Goal: Transaction & Acquisition: Purchase product/service

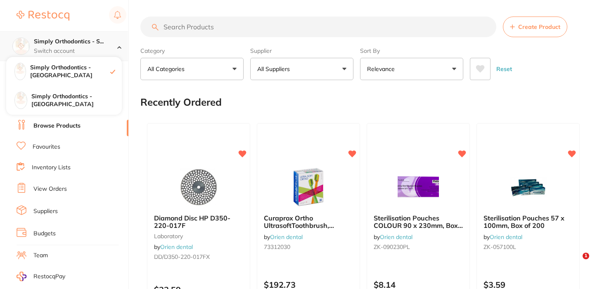
click at [119, 45] on div at bounding box center [122, 46] width 11 height 7
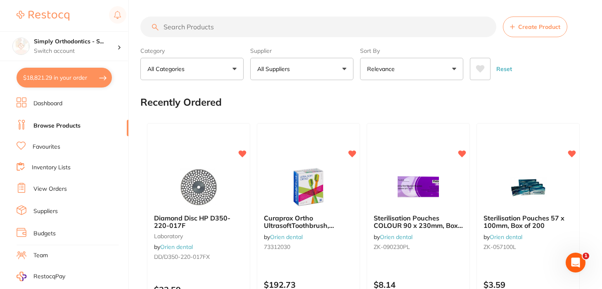
click at [42, 186] on link "View Orders" at bounding box center [49, 189] width 33 height 8
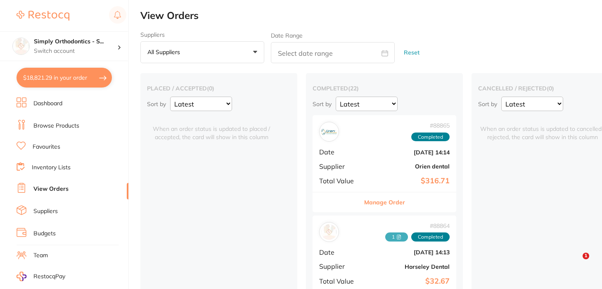
scroll to position [89, 0]
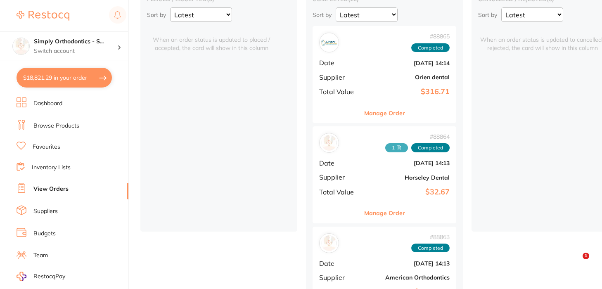
click at [387, 210] on button "Manage Order" at bounding box center [384, 213] width 41 height 20
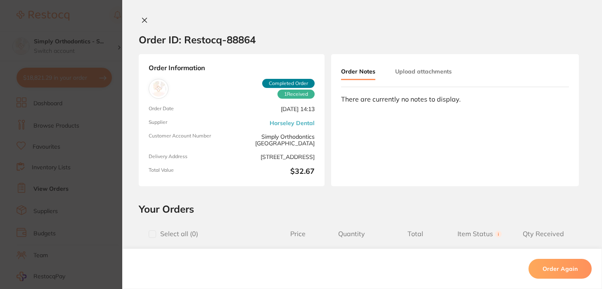
click at [416, 74] on button "Upload attachments" at bounding box center [423, 71] width 57 height 15
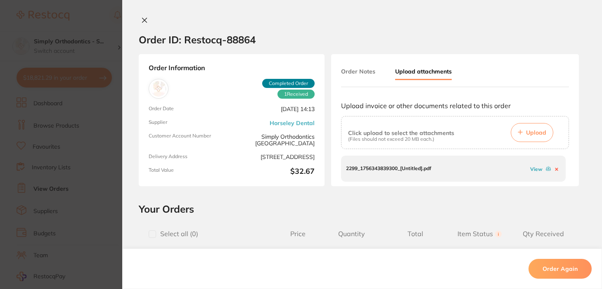
click at [531, 169] on link "View" at bounding box center [536, 169] width 12 height 6
click at [534, 168] on link "View" at bounding box center [536, 169] width 12 height 6
click at [144, 21] on icon at bounding box center [144, 20] width 7 height 7
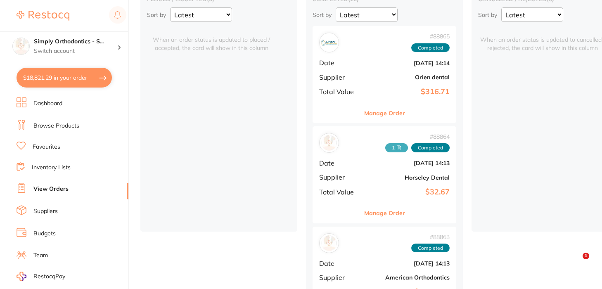
click at [45, 154] on ul "Dashboard Browse Products Favourites Inventory Lists View Orders Suppliers Budg…" at bounding box center [73, 239] width 112 height 285
click at [45, 147] on link "Favourites" at bounding box center [47, 147] width 28 height 8
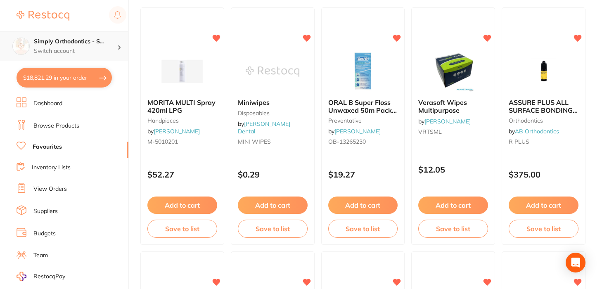
click at [109, 40] on h4 "Simply Orthodontics - S..." at bounding box center [75, 42] width 83 height 8
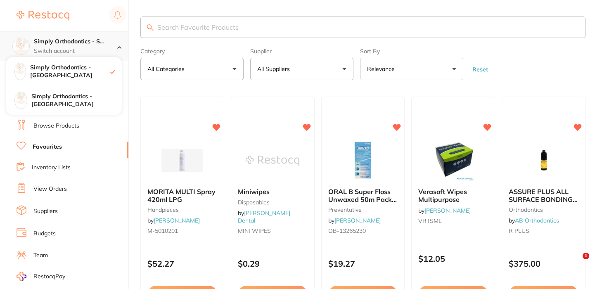
click at [118, 47] on icon at bounding box center [119, 47] width 4 height 2
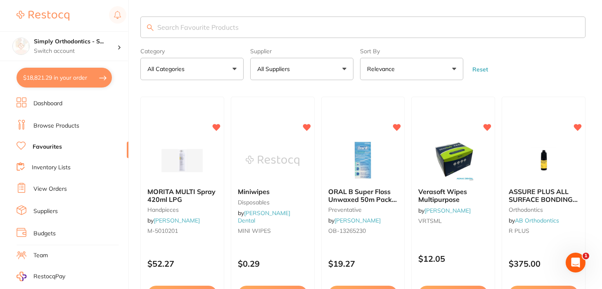
click at [69, 123] on link "Browse Products" at bounding box center [56, 126] width 46 height 8
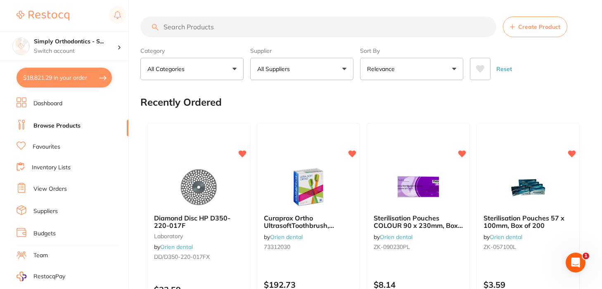
click at [195, 25] on input "search" at bounding box center [318, 27] width 356 height 21
click at [223, 30] on input "search" at bounding box center [318, 27] width 356 height 21
type input "facemask"
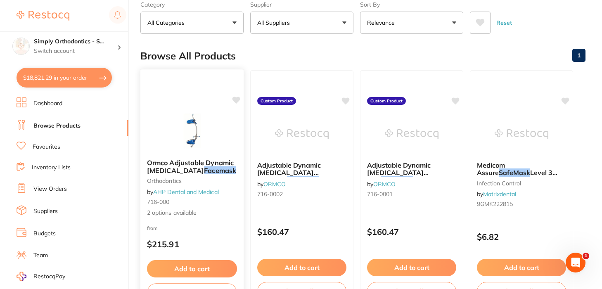
scroll to position [59, 0]
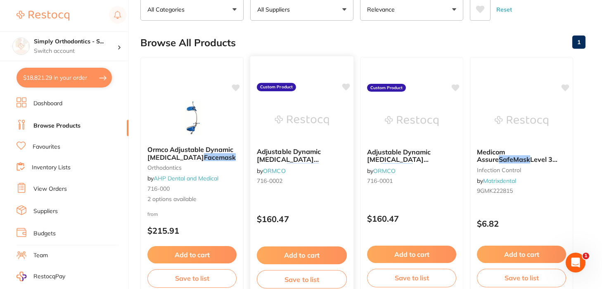
click at [346, 89] on icon at bounding box center [346, 86] width 8 height 7
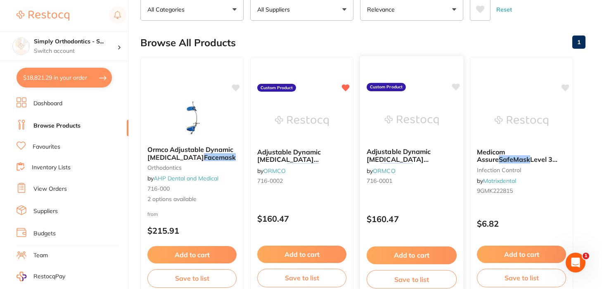
click at [454, 88] on icon at bounding box center [456, 86] width 8 height 7
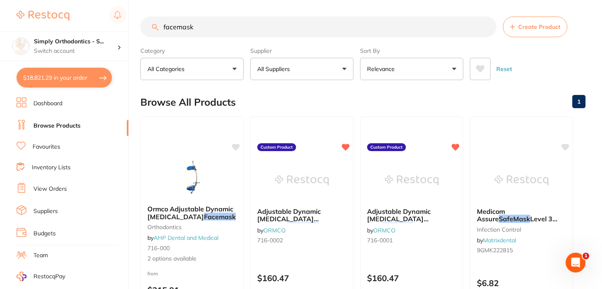
drag, startPoint x: 486, startPoint y: 27, endPoint x: 371, endPoint y: 31, distance: 115.2
click at [486, 27] on input "facemask" at bounding box center [318, 27] width 356 height 21
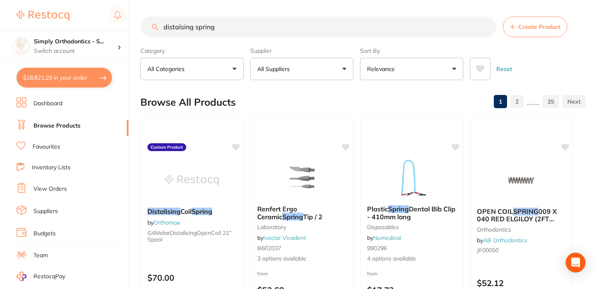
click at [180, 27] on input "distalsing spring" at bounding box center [318, 27] width 356 height 21
click at [224, 32] on input "distalising spring" at bounding box center [318, 27] width 356 height 21
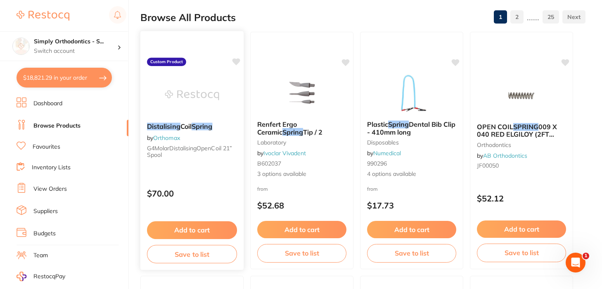
type input "distalising spring"
click at [236, 64] on icon at bounding box center [236, 61] width 8 height 7
click at [50, 147] on link "Favourites" at bounding box center [47, 147] width 28 height 8
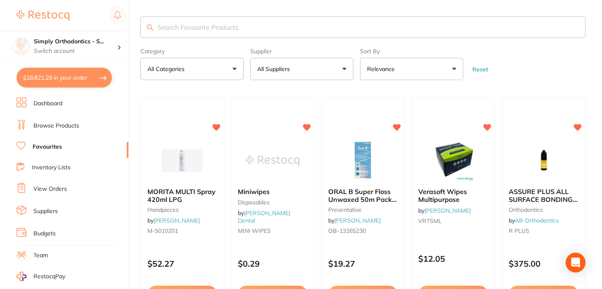
click at [269, 28] on input "search" at bounding box center [362, 27] width 445 height 21
type input "facemask"
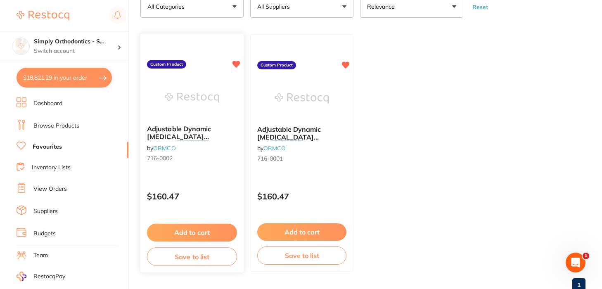
click at [189, 230] on button "Add to cart" at bounding box center [192, 233] width 90 height 18
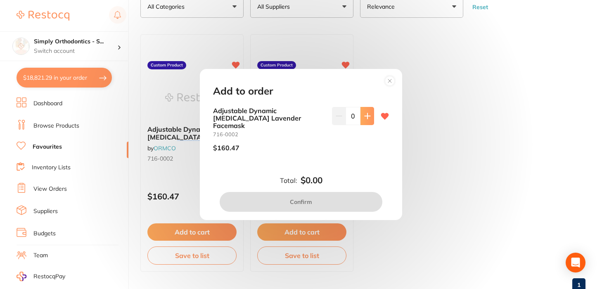
click at [370, 124] on button at bounding box center [367, 116] width 14 height 18
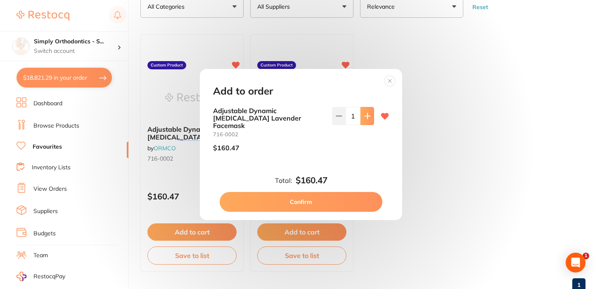
click at [369, 124] on button at bounding box center [367, 116] width 14 height 18
type input "2"
click at [277, 198] on button "Confirm" at bounding box center [301, 202] width 163 height 20
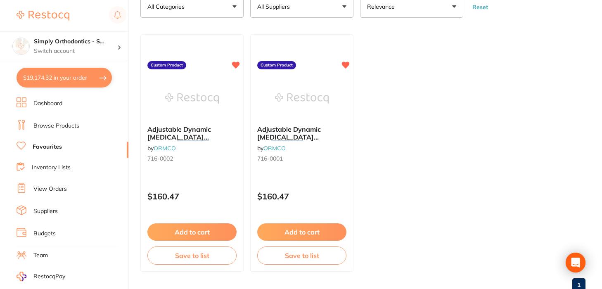
click at [288, 234] on button "Add to cart" at bounding box center [301, 231] width 89 height 17
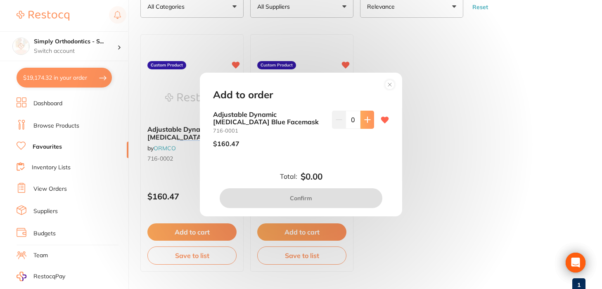
click at [365, 121] on icon at bounding box center [366, 119] width 5 height 5
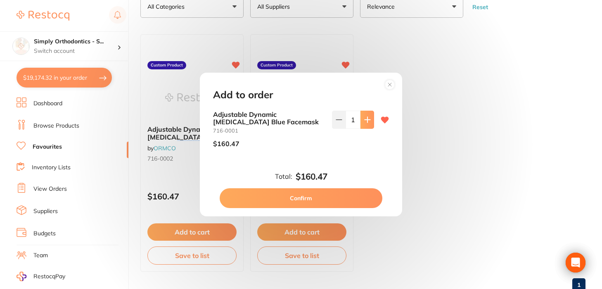
click at [365, 121] on icon at bounding box center [366, 119] width 5 height 5
type input "2"
click at [300, 193] on button "Confirm" at bounding box center [301, 198] width 163 height 20
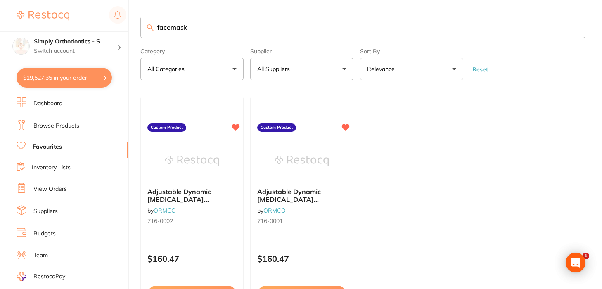
click at [575, 28] on input "facemask" at bounding box center [362, 27] width 445 height 21
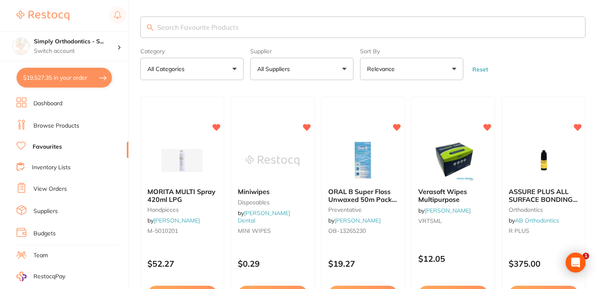
click at [256, 30] on input "search" at bounding box center [362, 27] width 445 height 21
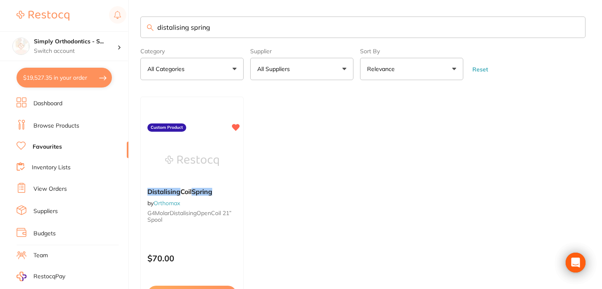
scroll to position [45, 0]
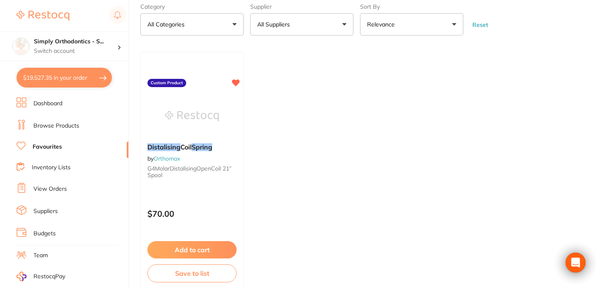
type input "distalising spring"
click at [193, 251] on button "Add to cart" at bounding box center [191, 249] width 89 height 17
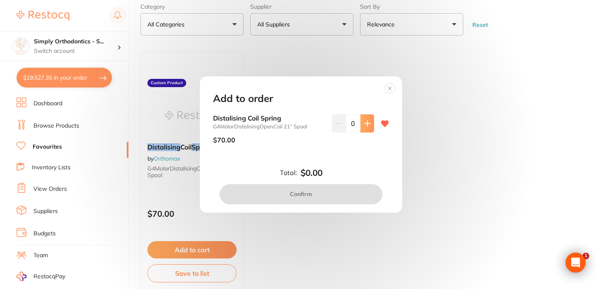
scroll to position [45, 0]
click at [368, 123] on icon at bounding box center [367, 123] width 7 height 7
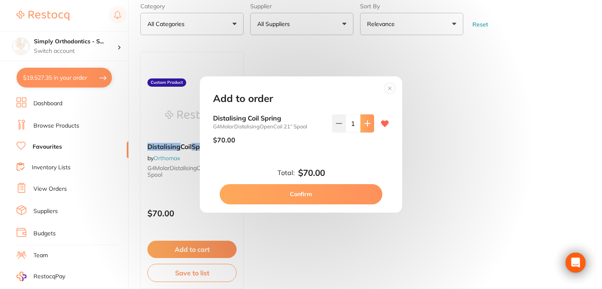
type input "1"
click at [308, 194] on button "Confirm" at bounding box center [301, 194] width 163 height 20
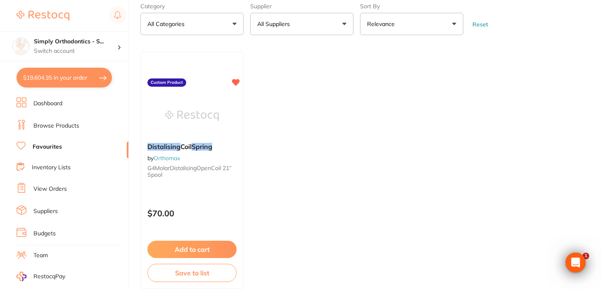
scroll to position [0, 0]
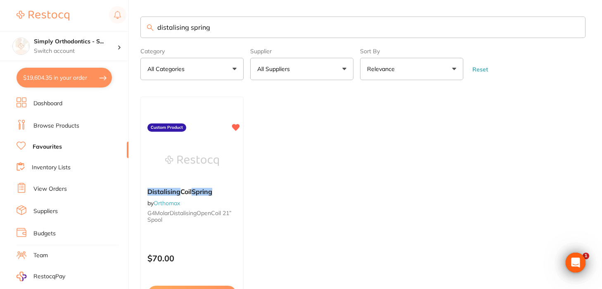
click at [573, 28] on input "distalising spring" at bounding box center [362, 27] width 445 height 21
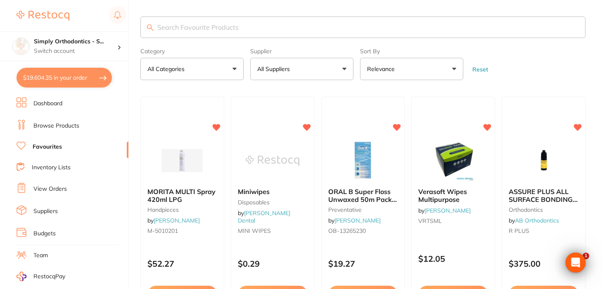
click at [56, 124] on link "Browse Products" at bounding box center [56, 126] width 46 height 8
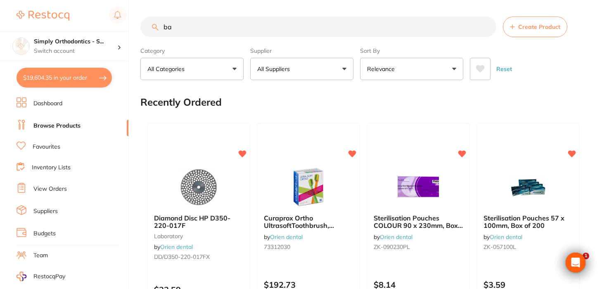
click at [218, 27] on input "ba" at bounding box center [318, 27] width 356 height 21
type input "band remover"
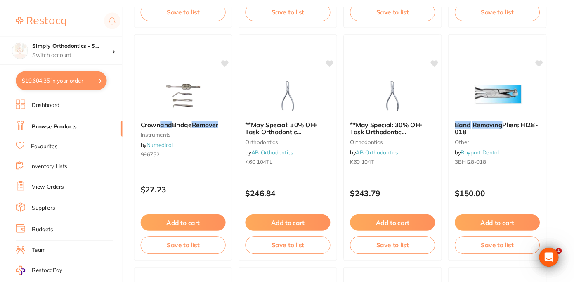
scroll to position [802, 0]
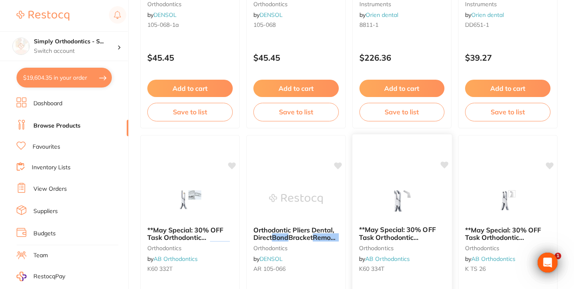
scroll to position [1265, 0]
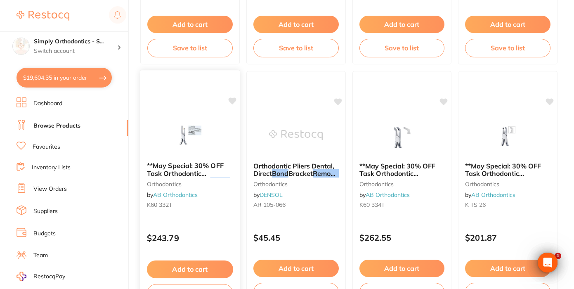
click at [184, 134] on img at bounding box center [190, 135] width 54 height 42
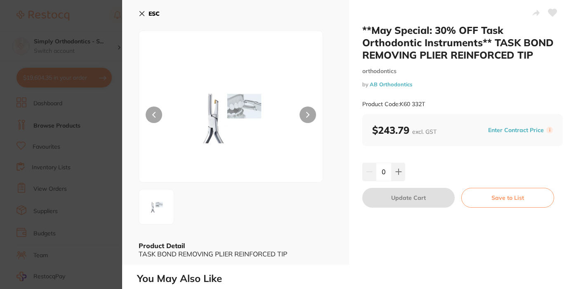
click at [139, 12] on icon at bounding box center [142, 13] width 7 height 7
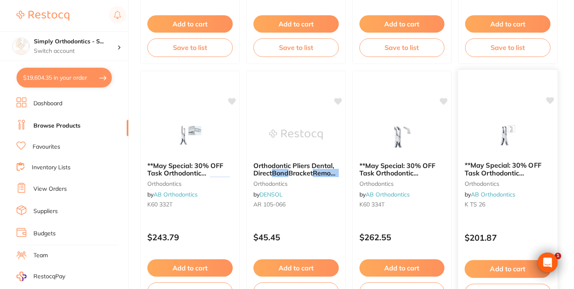
scroll to position [1064, 0]
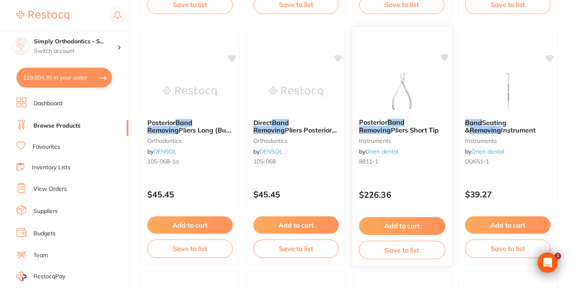
click at [401, 102] on img at bounding box center [402, 91] width 54 height 42
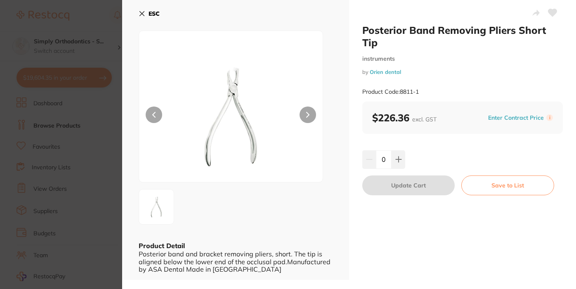
click at [142, 13] on icon at bounding box center [142, 14] width 5 height 5
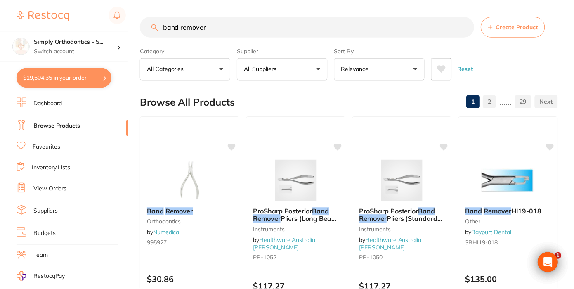
scroll to position [1064, 0]
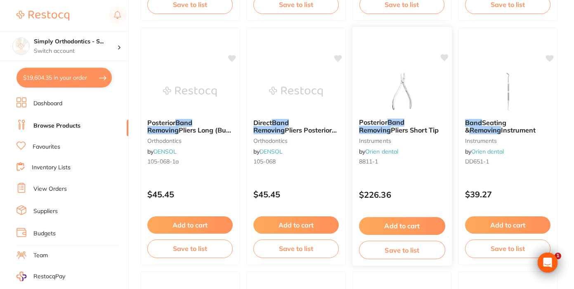
click at [445, 59] on icon at bounding box center [444, 57] width 8 height 7
click at [400, 229] on button "Add to cart" at bounding box center [402, 226] width 86 height 18
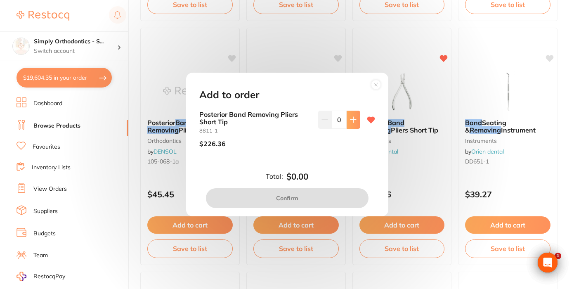
click at [352, 123] on icon at bounding box center [353, 119] width 7 height 7
type input "1"
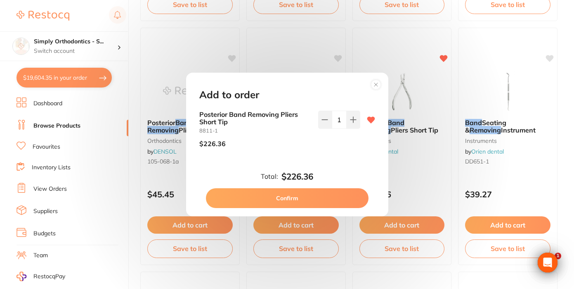
click at [302, 198] on button "Confirm" at bounding box center [287, 198] width 163 height 20
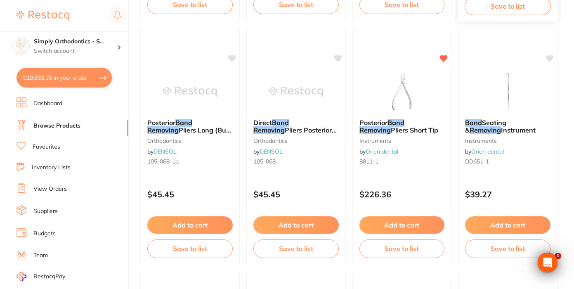
scroll to position [1024, 0]
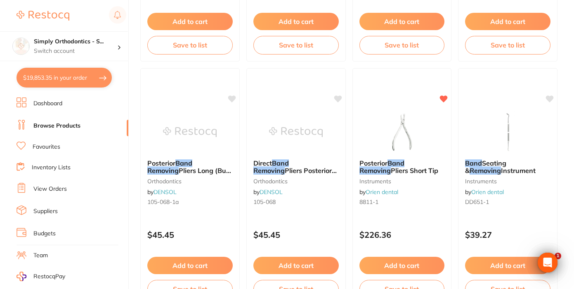
click at [46, 146] on link "Favourites" at bounding box center [47, 147] width 28 height 8
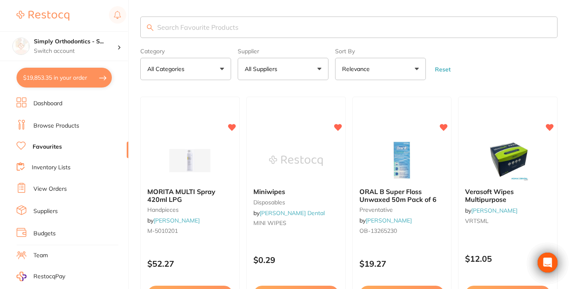
click at [242, 29] on input "search" at bounding box center [348, 27] width 417 height 21
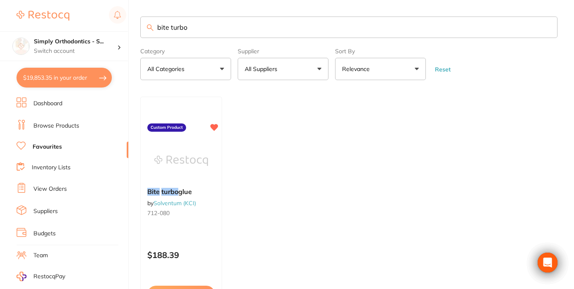
type input "bite turbo"
click at [177, 194] on em "turbo" at bounding box center [169, 191] width 17 height 8
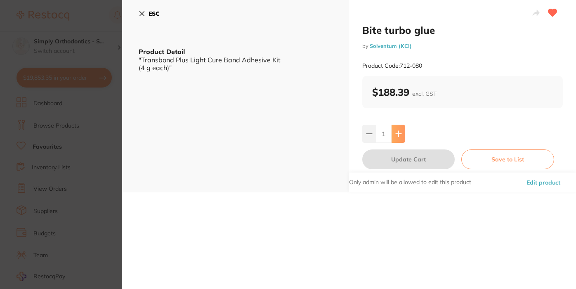
click at [401, 137] on button at bounding box center [399, 134] width 14 height 18
type input "2"
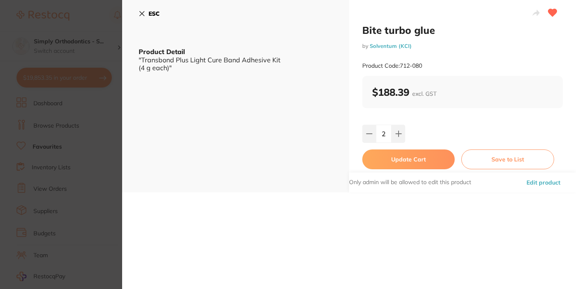
click at [412, 159] on button "Update Cart" at bounding box center [408, 159] width 92 height 20
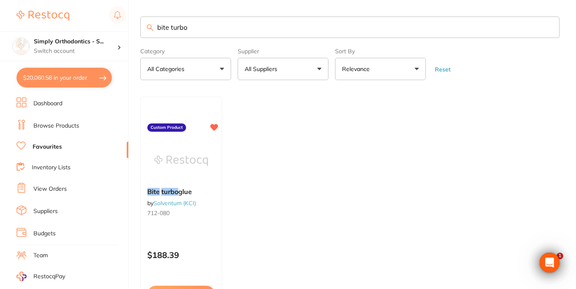
type input "2"
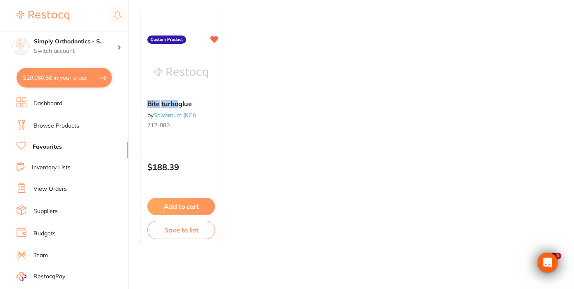
click at [46, 143] on link "Favourites" at bounding box center [47, 147] width 29 height 8
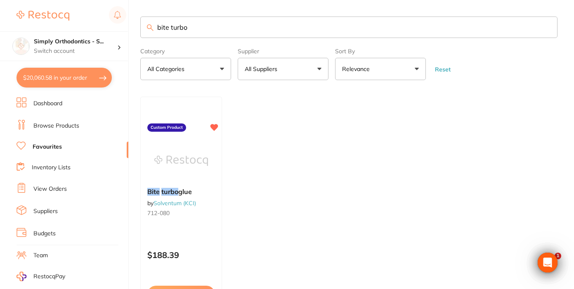
click at [547, 29] on input "bite turbo" at bounding box center [348, 27] width 417 height 21
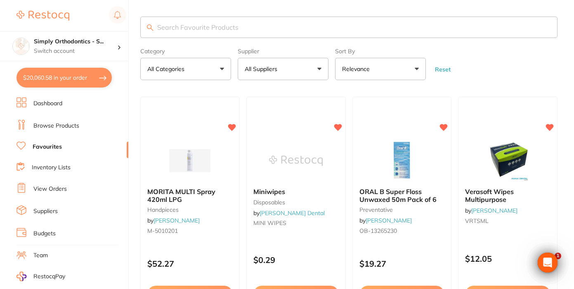
click at [286, 69] on button "All Suppliers" at bounding box center [283, 69] width 91 height 22
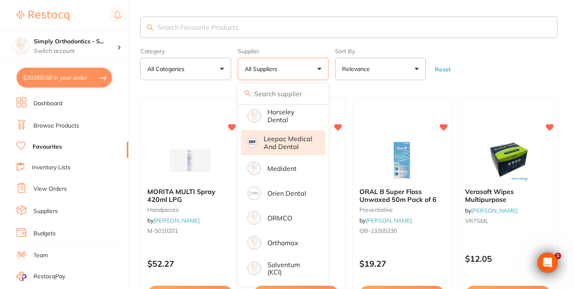
scroll to position [123, 0]
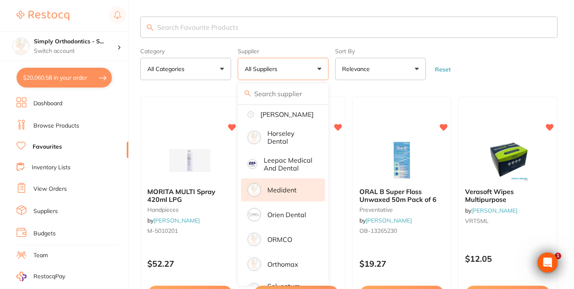
click at [277, 194] on p "Medident" at bounding box center [281, 189] width 29 height 7
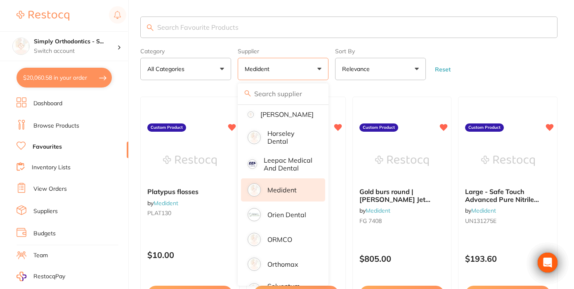
click at [517, 70] on form "Category All Categories All Categories No categories found Clear Category false…" at bounding box center [348, 62] width 417 height 35
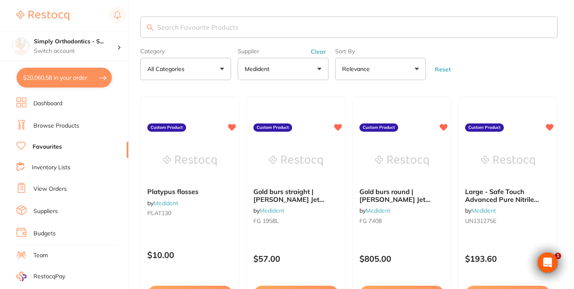
scroll to position [412, 0]
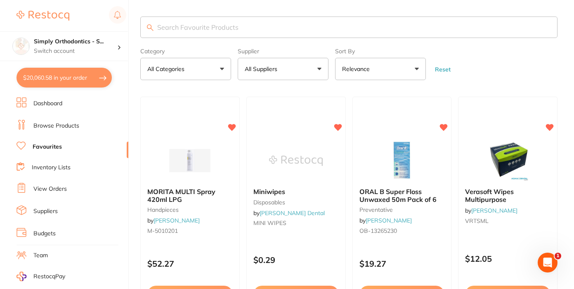
click at [273, 66] on button "All Suppliers" at bounding box center [283, 69] width 91 height 22
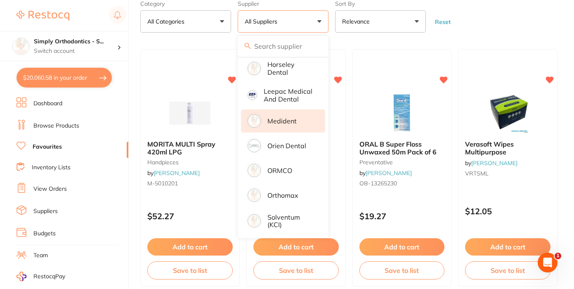
scroll to position [48, 0]
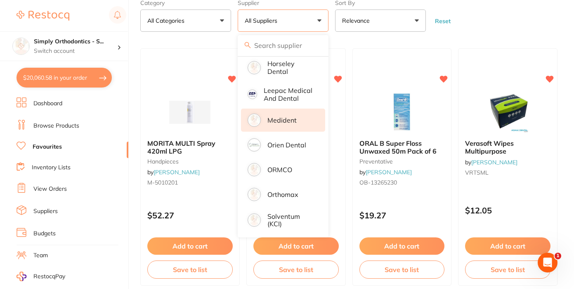
click at [287, 122] on p "Medident" at bounding box center [281, 119] width 29 height 7
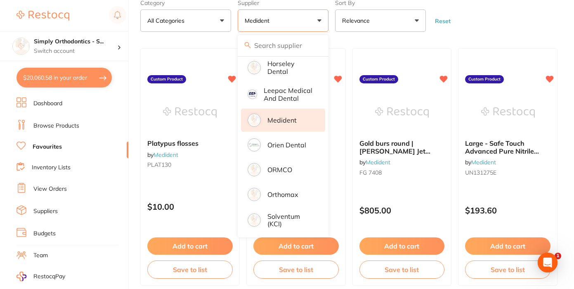
scroll to position [0, 0]
click at [518, 17] on form "Category All Categories All Categories No categories found Clear Category false…" at bounding box center [348, 13] width 417 height 35
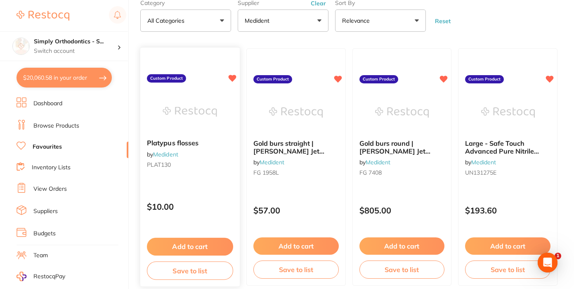
click at [187, 250] on button "Add to cart" at bounding box center [190, 247] width 86 height 18
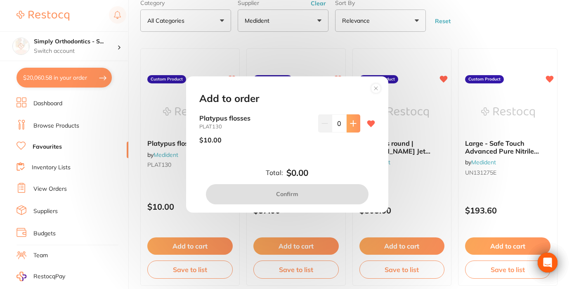
click at [351, 125] on icon at bounding box center [352, 123] width 5 height 5
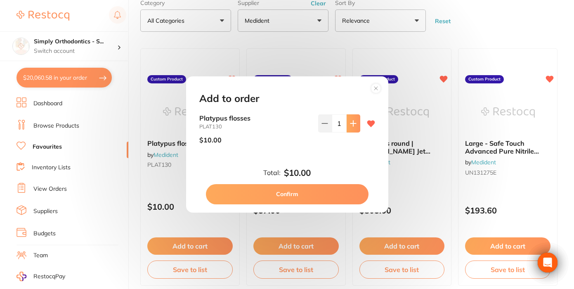
click at [351, 125] on icon at bounding box center [352, 123] width 5 height 5
drag, startPoint x: 339, startPoint y: 125, endPoint x: 326, endPoint y: 124, distance: 13.2
click at [326, 124] on div "2" at bounding box center [339, 123] width 42 height 18
type input "50"
click at [276, 149] on div "$10.00" at bounding box center [255, 140] width 112 height 21
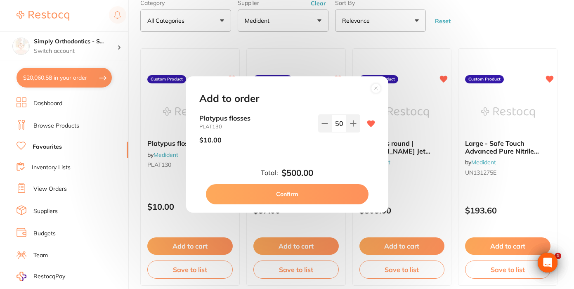
click at [285, 196] on button "Confirm" at bounding box center [287, 194] width 163 height 20
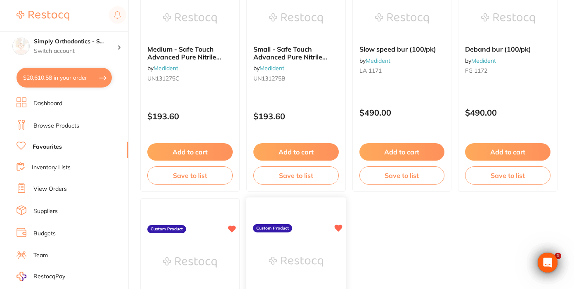
scroll to position [352, 0]
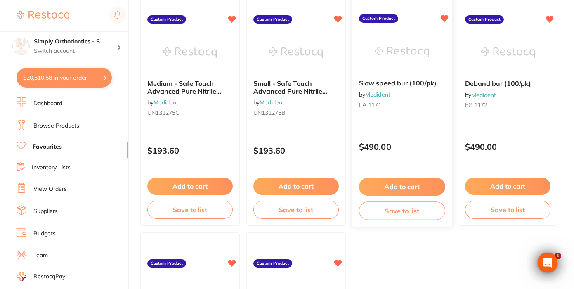
click at [408, 184] on button "Add to cart" at bounding box center [402, 187] width 86 height 18
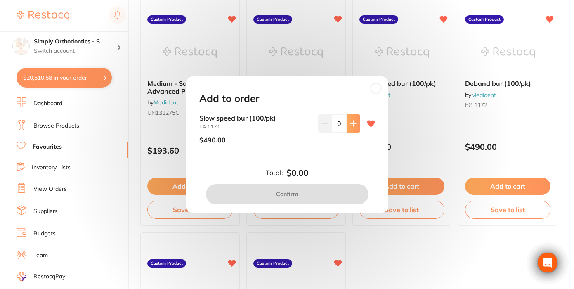
click at [350, 123] on icon at bounding box center [353, 123] width 7 height 7
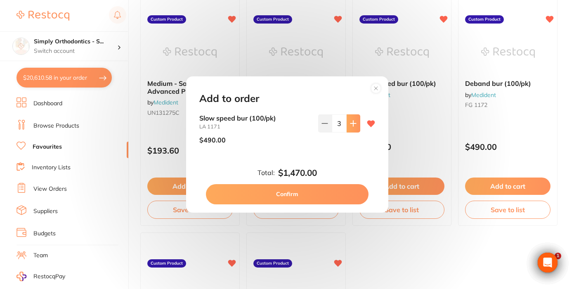
click at [350, 123] on icon at bounding box center [353, 123] width 7 height 7
type input "4"
click at [300, 192] on button "Confirm" at bounding box center [287, 194] width 163 height 20
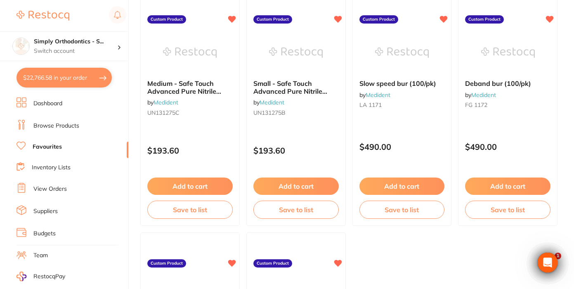
click at [57, 78] on button "$22,766.58 in your order" at bounding box center [64, 78] width 95 height 20
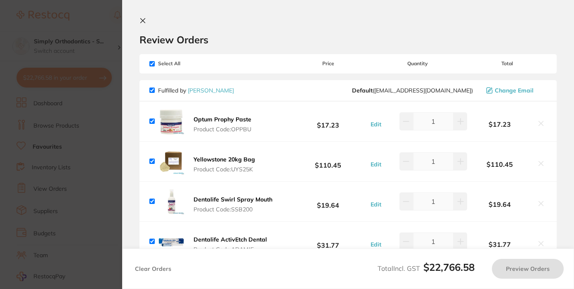
checkbox input "true"
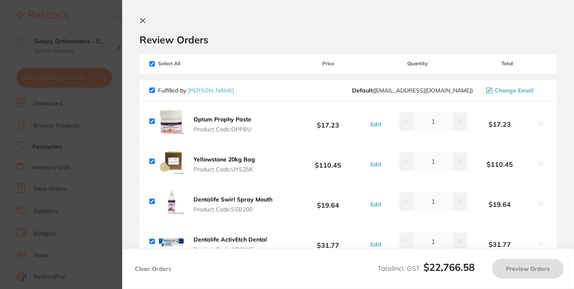
checkbox input "true"
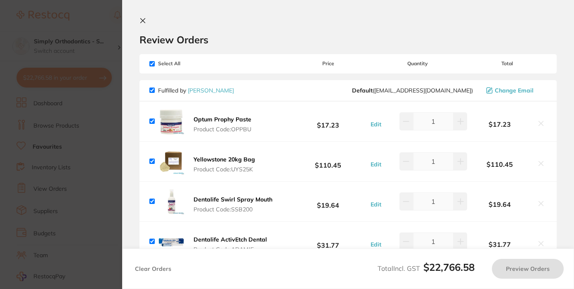
checkbox input "true"
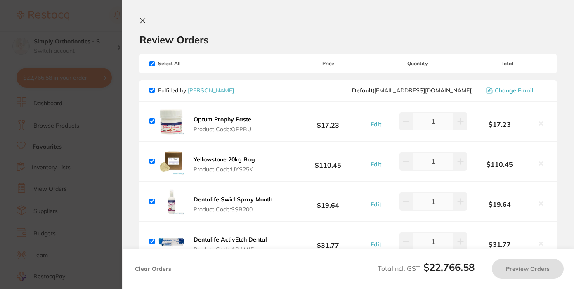
checkbox input "true"
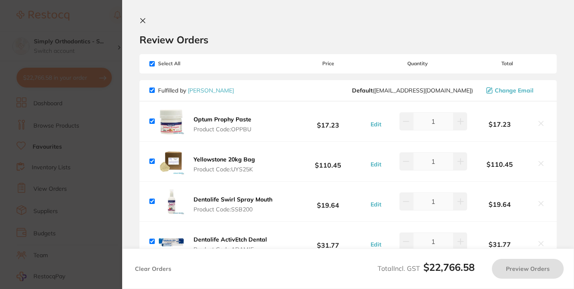
checkbox input "true"
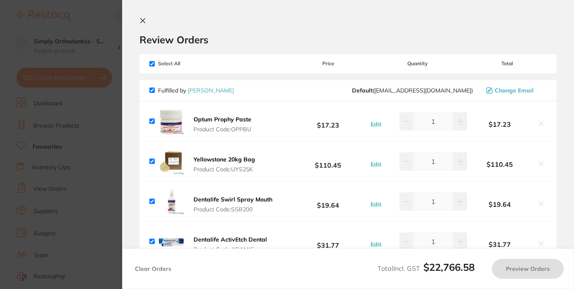
checkbox input "true"
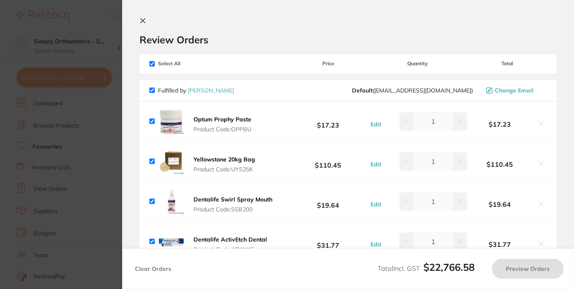
checkbox input "true"
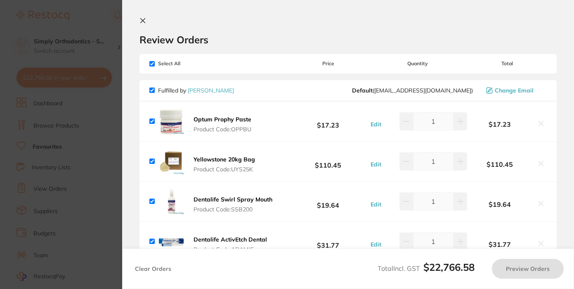
checkbox input "true"
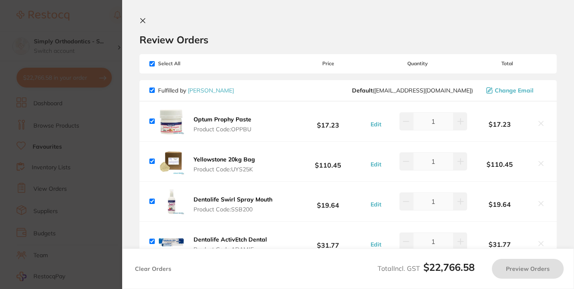
checkbox input "true"
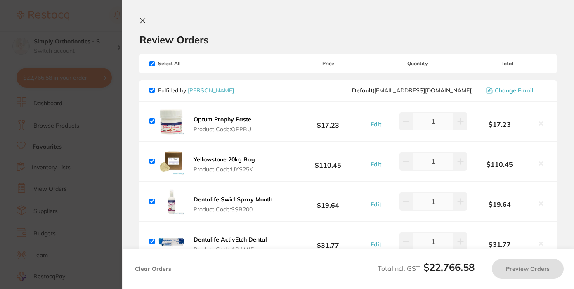
checkbox input "true"
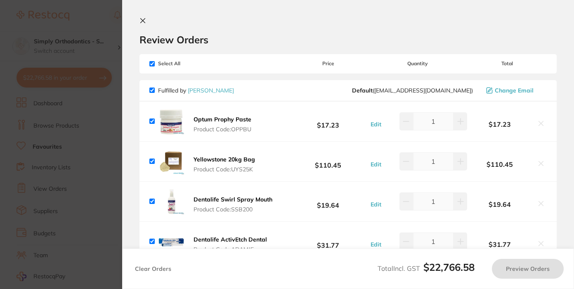
checkbox input "true"
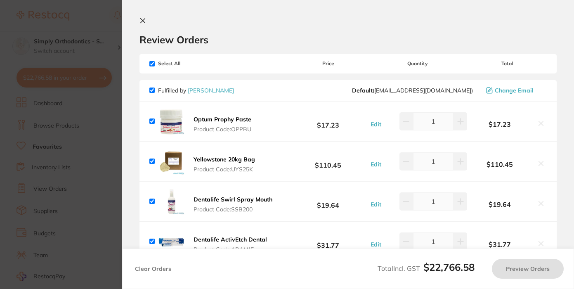
checkbox input "true"
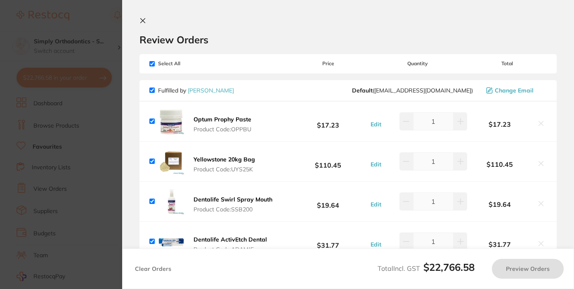
checkbox input "true"
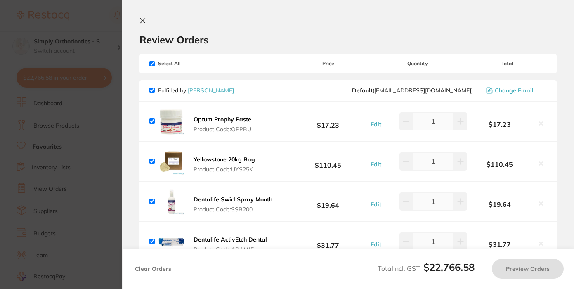
checkbox input "true"
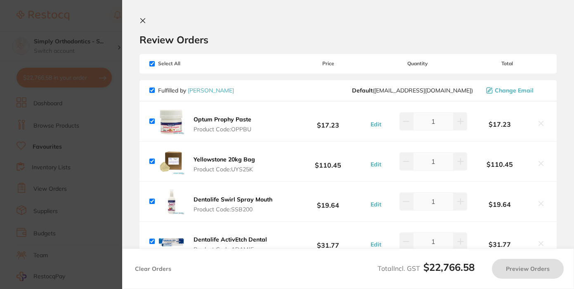
checkbox input "true"
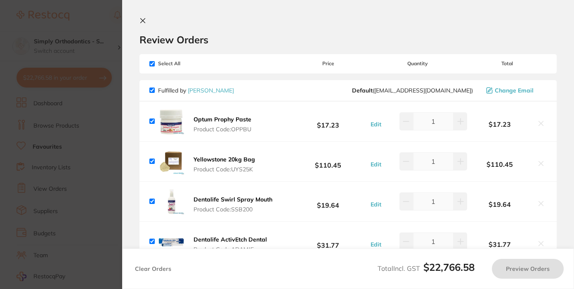
checkbox input "true"
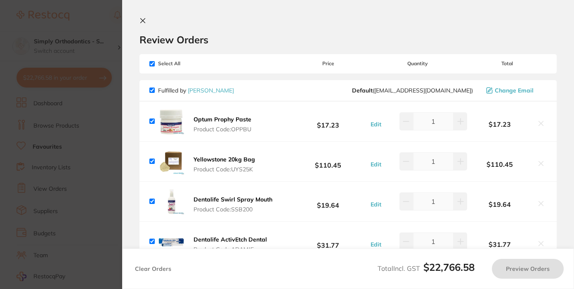
checkbox input "true"
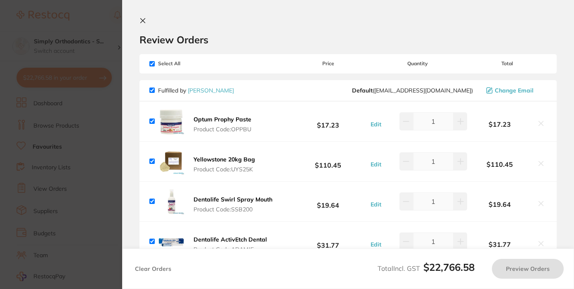
checkbox input "true"
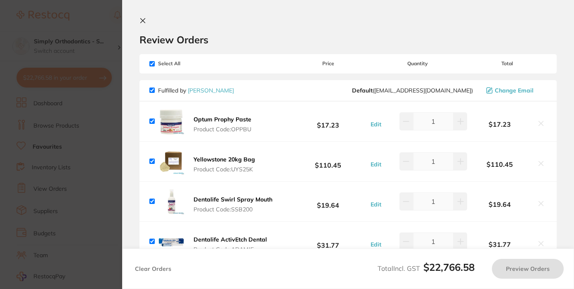
checkbox input "true"
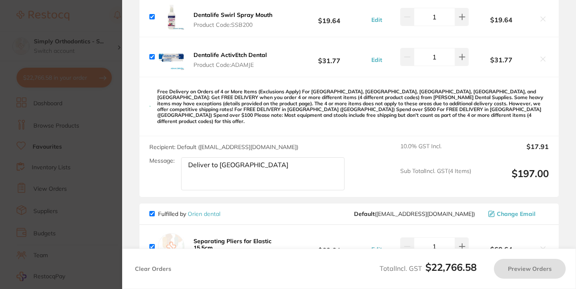
checkbox input "true"
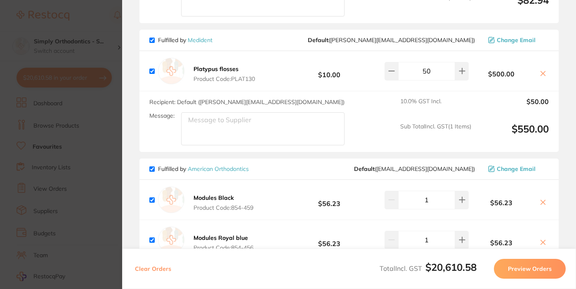
scroll to position [1173, 0]
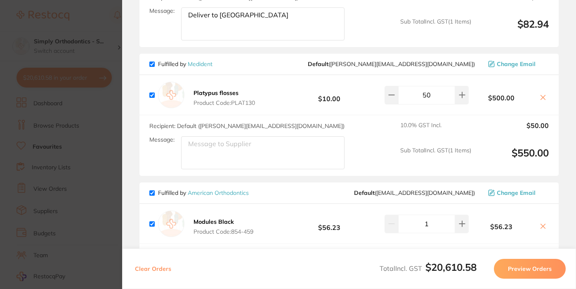
click at [99, 149] on section "Update RRP Set your pre negotiated price for this item. Item Agreed RRP (excl. …" at bounding box center [288, 144] width 576 height 289
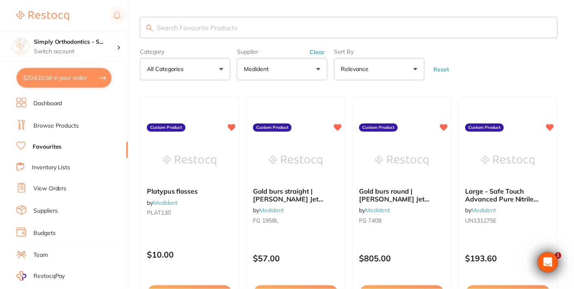
scroll to position [352, 0]
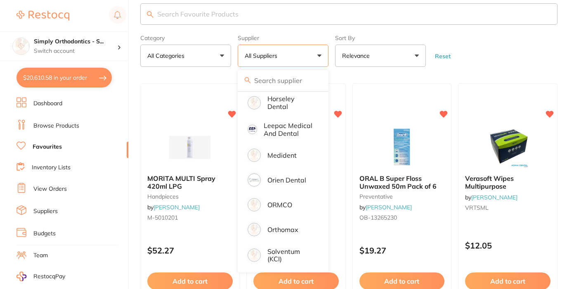
scroll to position [33, 0]
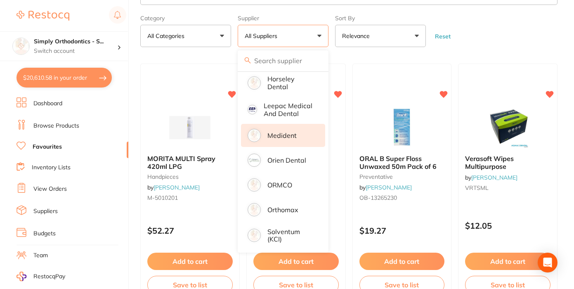
click at [284, 132] on p "Medident" at bounding box center [281, 135] width 29 height 7
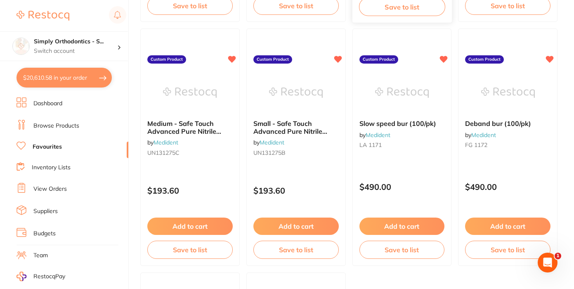
scroll to position [312, 0]
click at [93, 78] on button "$20,610.58 in your order" at bounding box center [64, 78] width 95 height 20
checkbox input "true"
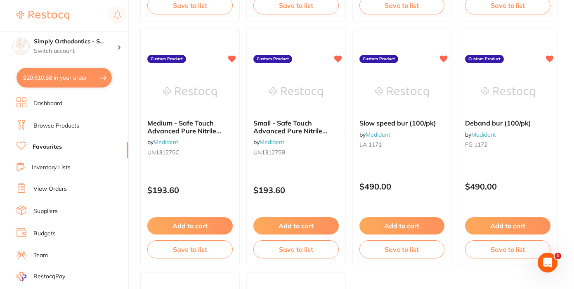
checkbox input "true"
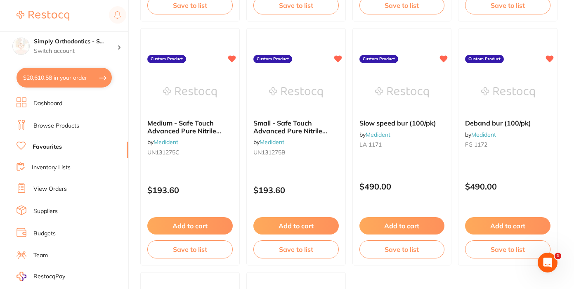
checkbox input "true"
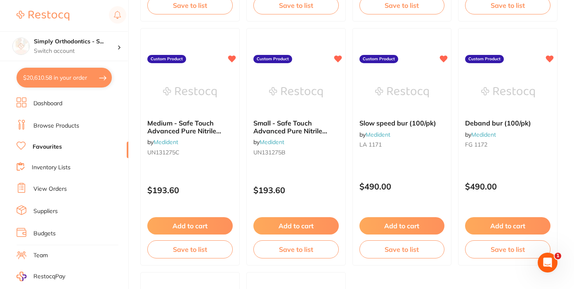
checkbox input "true"
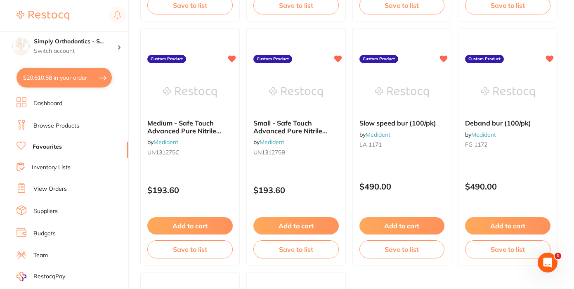
checkbox input "true"
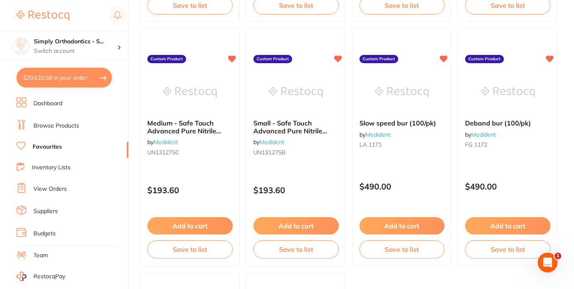
checkbox input "true"
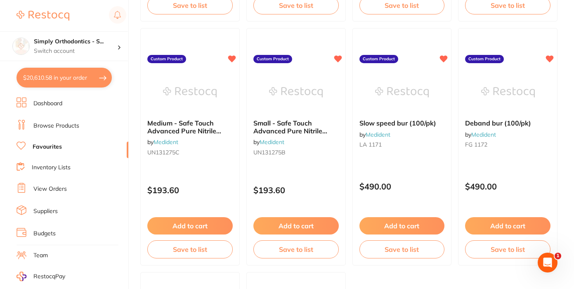
checkbox input "true"
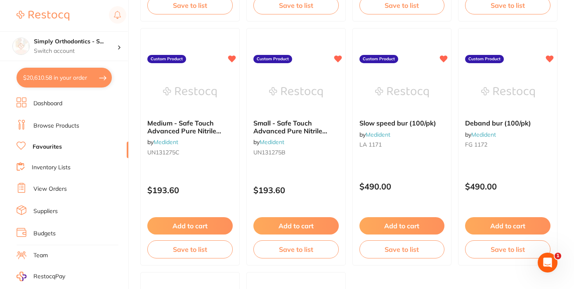
checkbox input "true"
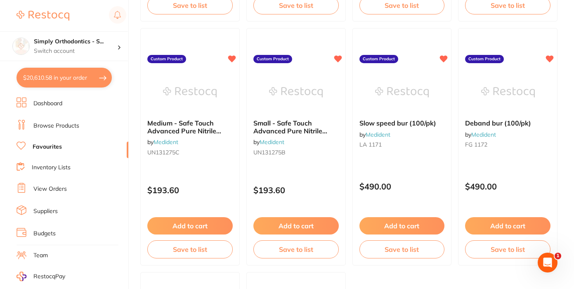
checkbox input "true"
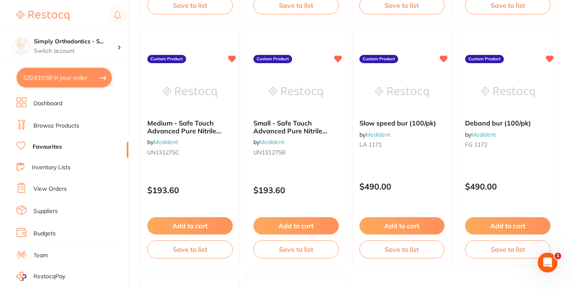
checkbox input "true"
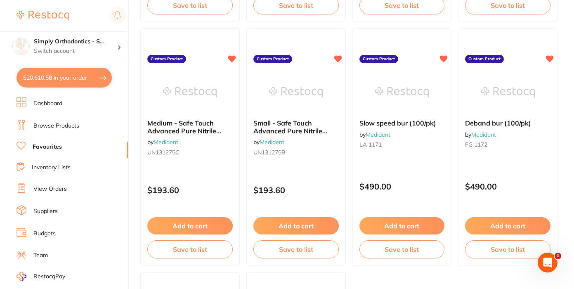
checkbox input "true"
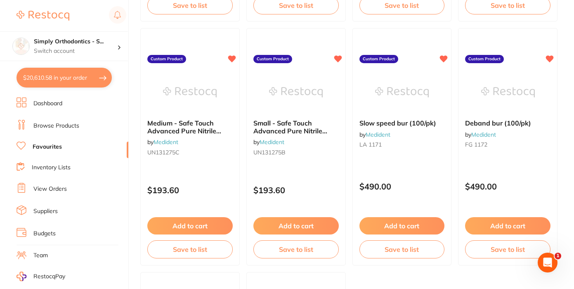
checkbox input "true"
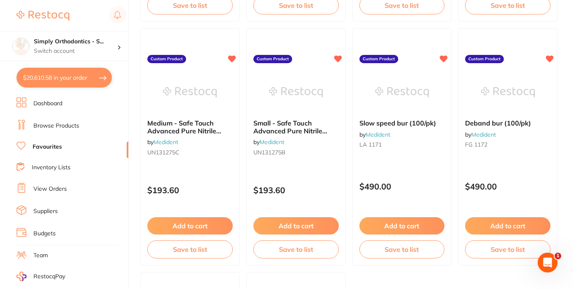
checkbox input "true"
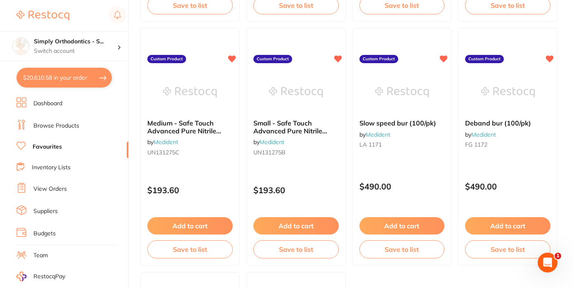
checkbox input "true"
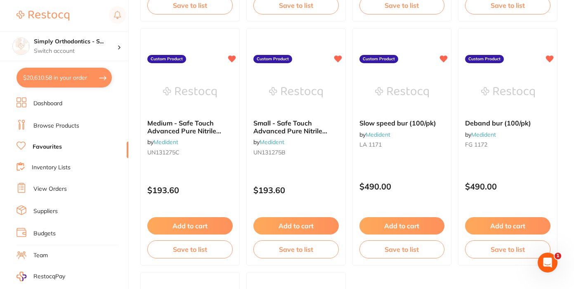
checkbox input "true"
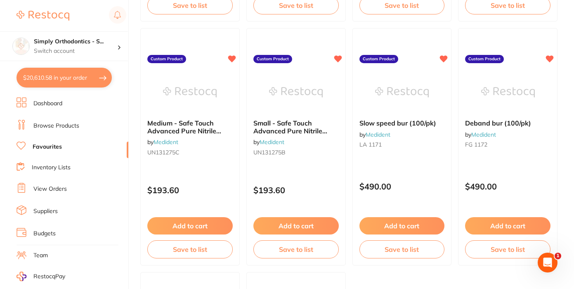
checkbox input "true"
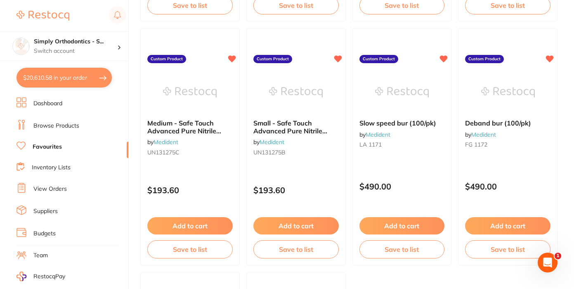
checkbox input "true"
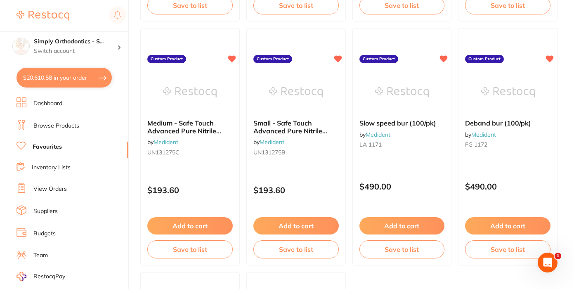
checkbox input "true"
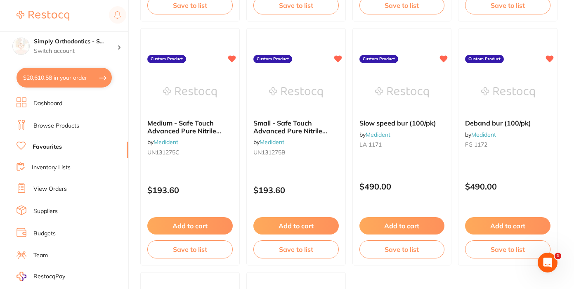
checkbox input "true"
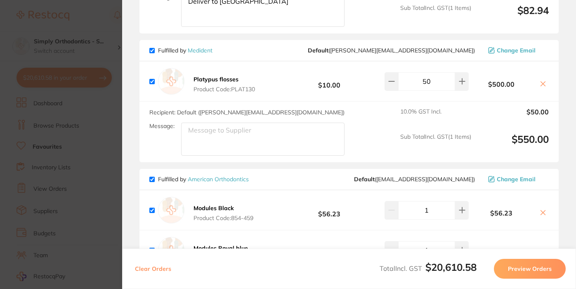
scroll to position [1187, 0]
click at [110, 41] on section "Update RRP Set your pre negotiated price for this item. Item Agreed RRP (excl. …" at bounding box center [288, 144] width 576 height 289
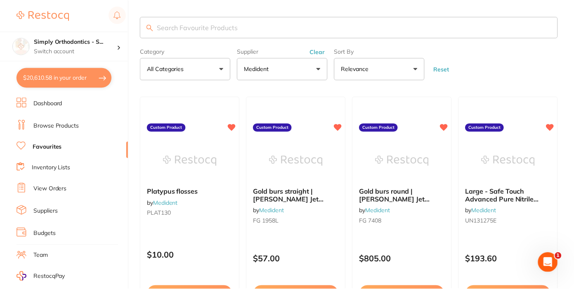
scroll to position [312, 0]
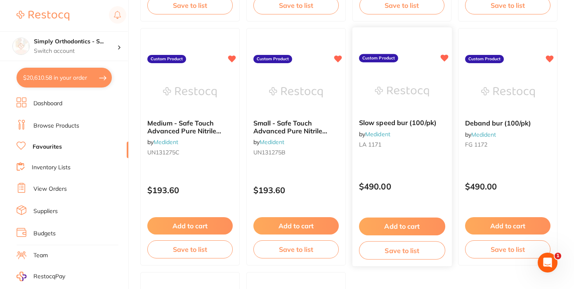
click at [397, 229] on button "Add to cart" at bounding box center [402, 227] width 86 height 18
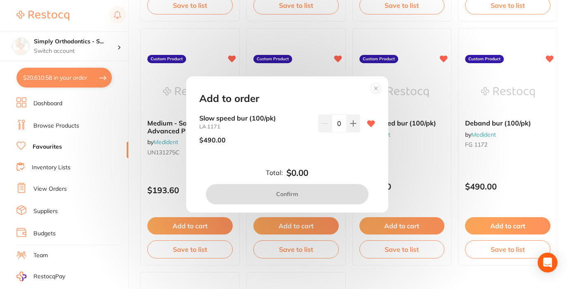
click at [338, 122] on input "0" at bounding box center [339, 123] width 15 height 18
click at [352, 128] on button at bounding box center [354, 123] width 14 height 18
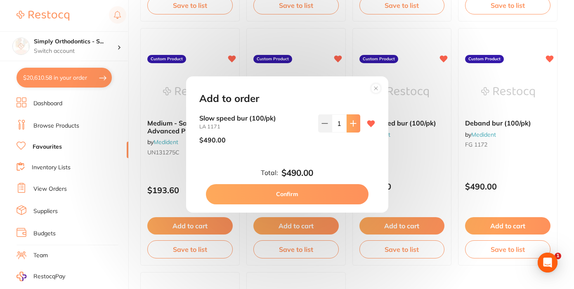
click at [352, 128] on button at bounding box center [354, 123] width 14 height 18
type input "4"
click at [288, 196] on button "Confirm" at bounding box center [287, 194] width 163 height 20
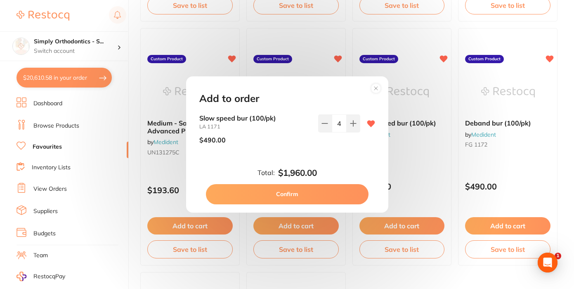
checkbox input "false"
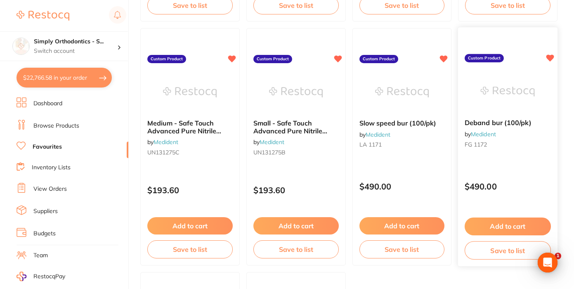
click at [506, 231] on button "Add to cart" at bounding box center [508, 227] width 86 height 18
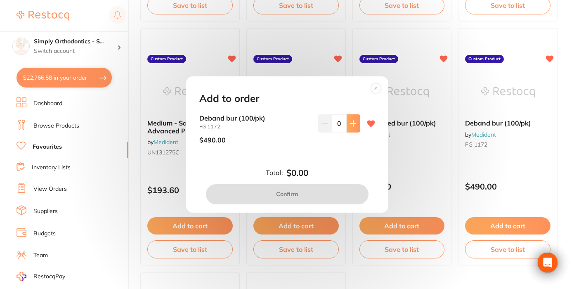
click at [347, 123] on button at bounding box center [354, 123] width 14 height 18
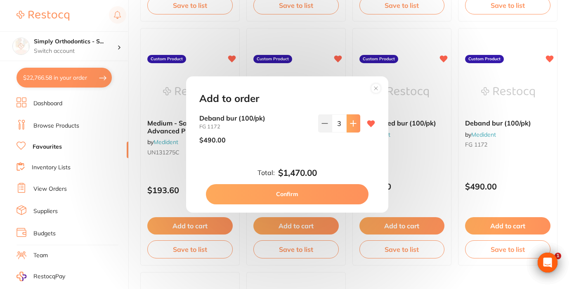
click at [347, 123] on button at bounding box center [354, 123] width 14 height 18
type input "6"
click at [289, 197] on button "Confirm" at bounding box center [287, 194] width 163 height 20
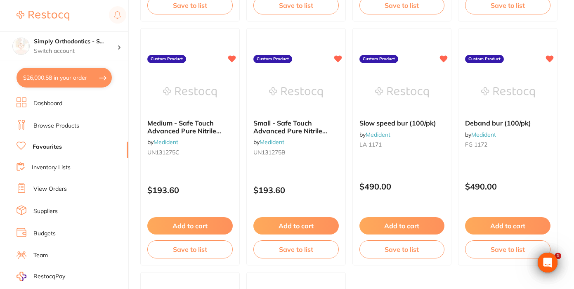
click at [60, 79] on button "$26,000.58 in your order" at bounding box center [64, 78] width 95 height 20
checkbox input "true"
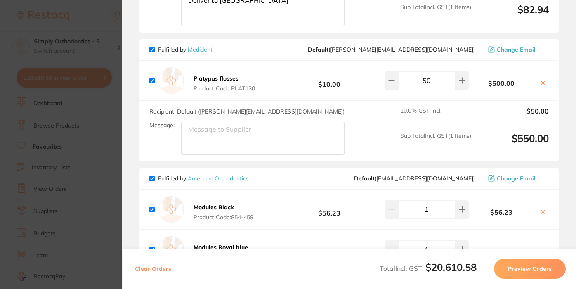
checkbox input "true"
click at [104, 147] on section "Update RRP Set your pre negotiated price for this item. Item Agreed RRP (excl. …" at bounding box center [288, 144] width 576 height 289
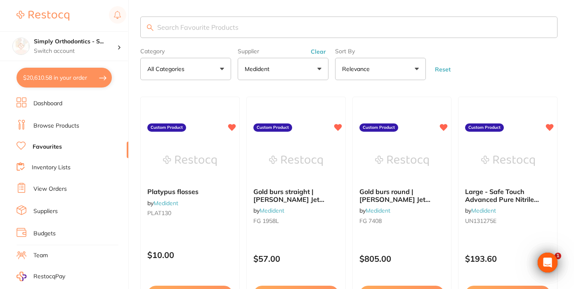
click at [86, 78] on button "$20,610.58 in your order" at bounding box center [64, 78] width 95 height 20
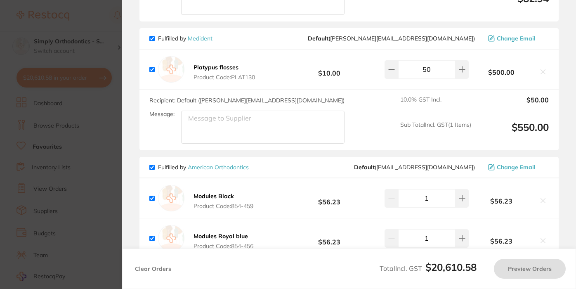
scroll to position [1199, 0]
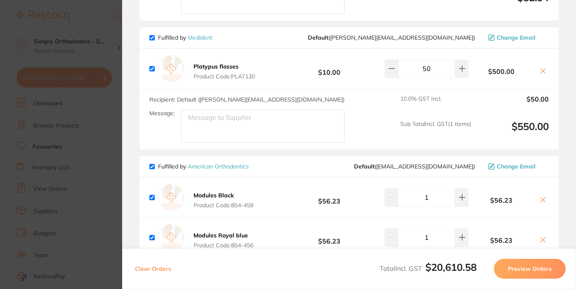
click at [527, 273] on button "Preview Orders" at bounding box center [530, 269] width 72 height 20
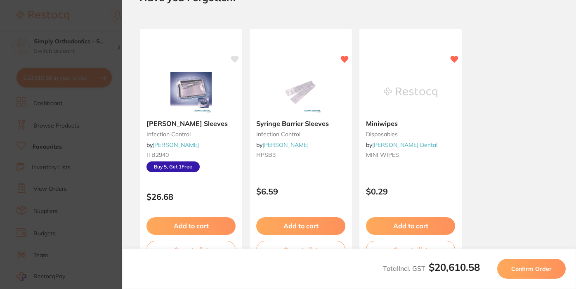
scroll to position [0, 0]
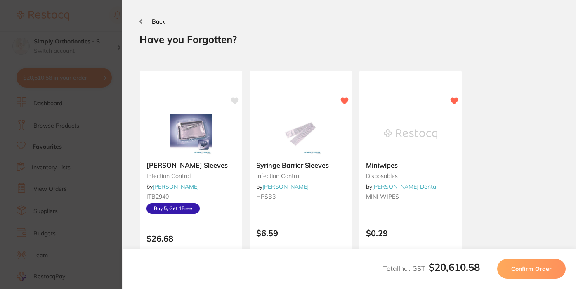
click at [151, 22] on button "Back" at bounding box center [153, 21] width 26 height 7
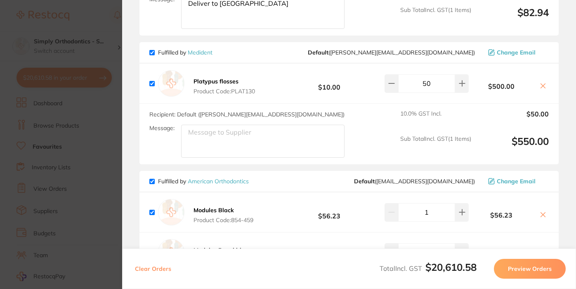
scroll to position [1185, 0]
click at [152, 54] on input "checkbox" at bounding box center [151, 51] width 5 height 5
checkbox input "false"
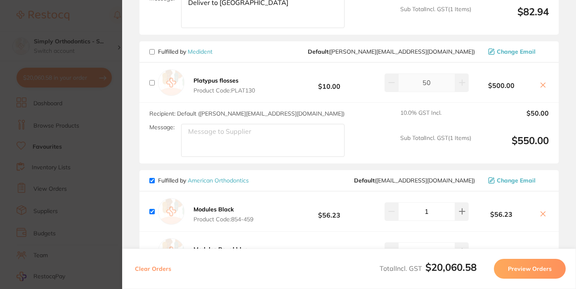
click at [527, 266] on button "Preview Orders" at bounding box center [530, 269] width 72 height 20
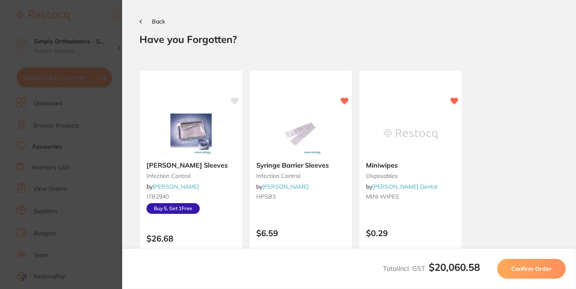
scroll to position [0, 0]
click at [153, 20] on span "Back" at bounding box center [158, 21] width 13 height 7
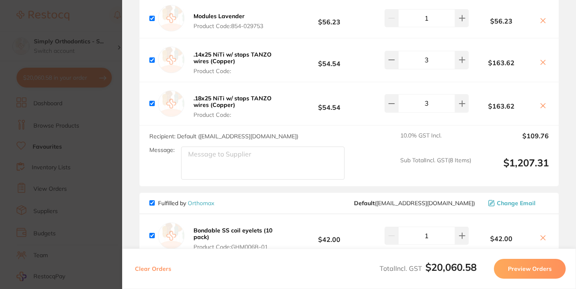
scroll to position [1596, 0]
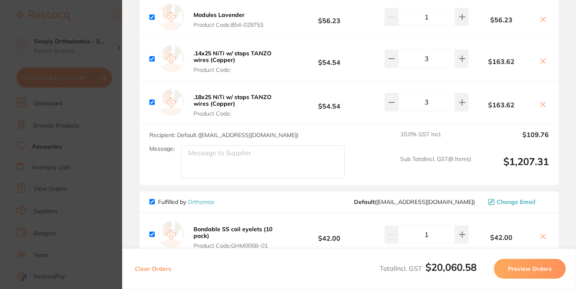
click at [242, 173] on textarea "Message:" at bounding box center [262, 161] width 163 height 33
type textarea "Deliver to [GEOGRAPHIC_DATA]"
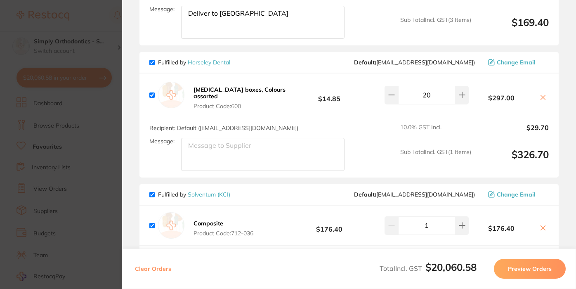
scroll to position [1958, 0]
click at [194, 170] on textarea "Message:" at bounding box center [262, 153] width 163 height 33
type textarea "Deliver to [GEOGRAPHIC_DATA]"
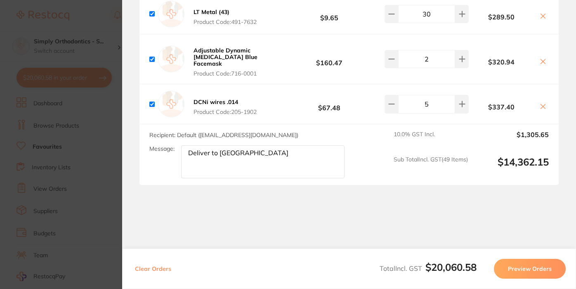
scroll to position [4321, 0]
click at [525, 263] on button "Preview Orders" at bounding box center [530, 269] width 72 height 20
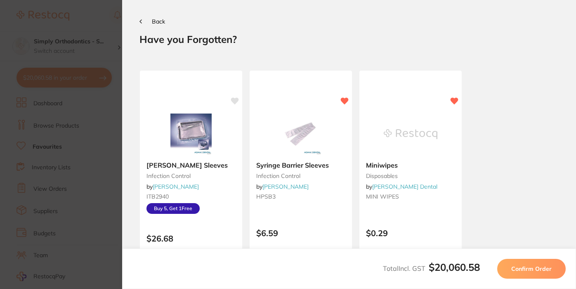
scroll to position [0, 0]
click at [525, 266] on span "Confirm Order" at bounding box center [531, 268] width 40 height 7
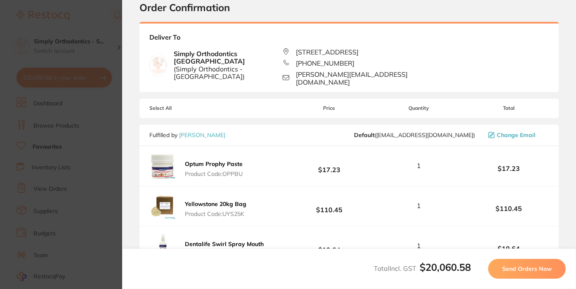
scroll to position [32, 0]
click at [518, 270] on span "Send Orders Now" at bounding box center [527, 268] width 50 height 7
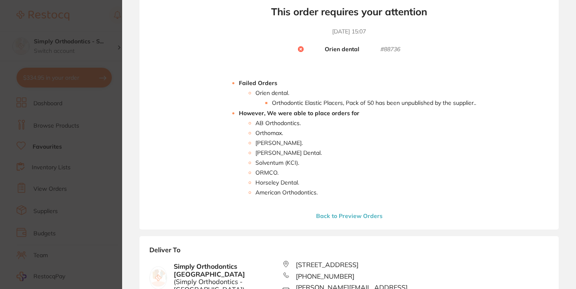
scroll to position [83, 0]
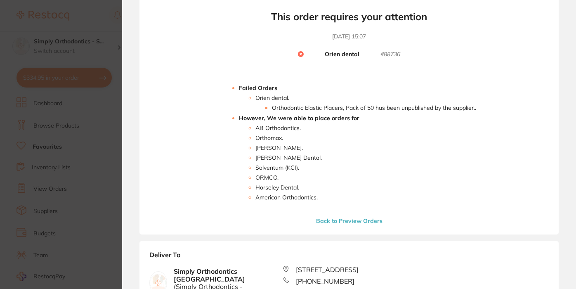
click at [356, 221] on button "Back to Preview Orders" at bounding box center [349, 220] width 71 height 7
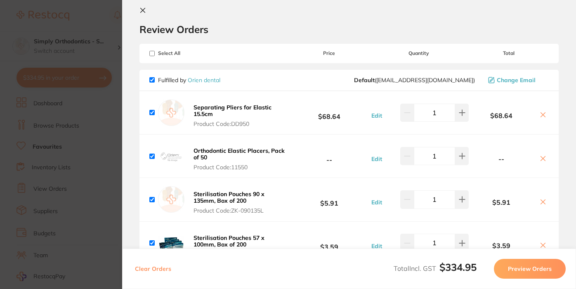
scroll to position [13, 0]
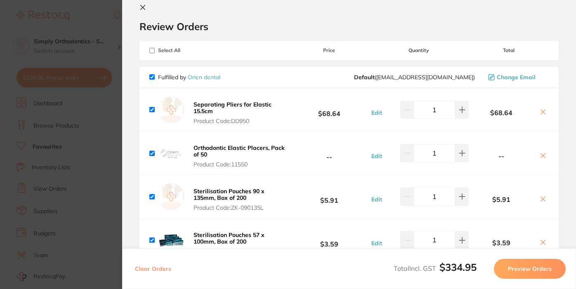
click at [541, 158] on icon at bounding box center [543, 155] width 5 height 5
checkbox input "true"
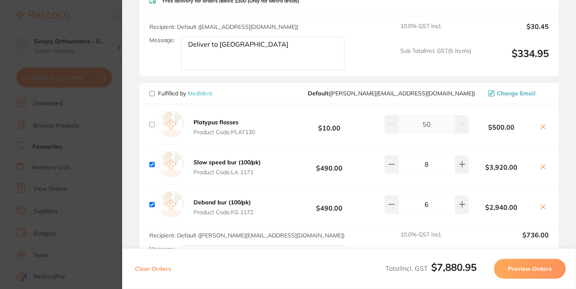
scroll to position [333, 0]
click at [156, 97] on span "Fulfilled by Medident" at bounding box center [180, 92] width 63 height 7
click at [151, 96] on input "checkbox" at bounding box center [151, 92] width 5 height 5
checkbox input "true"
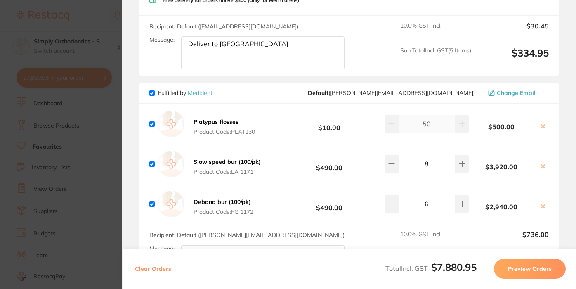
checkbox input "true"
click at [151, 96] on input "checkbox" at bounding box center [151, 92] width 5 height 5
checkbox input "false"
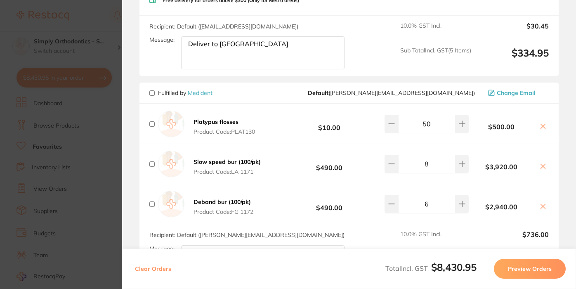
checkbox input "false"
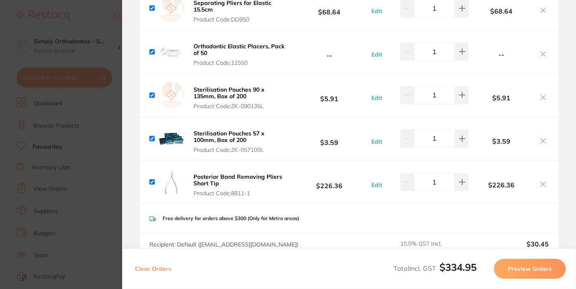
scroll to position [122, 0]
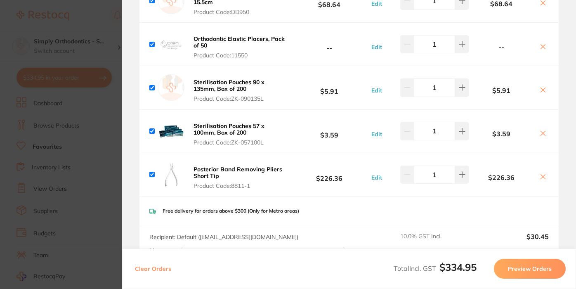
click at [530, 267] on button "Preview Orders" at bounding box center [530, 269] width 72 height 20
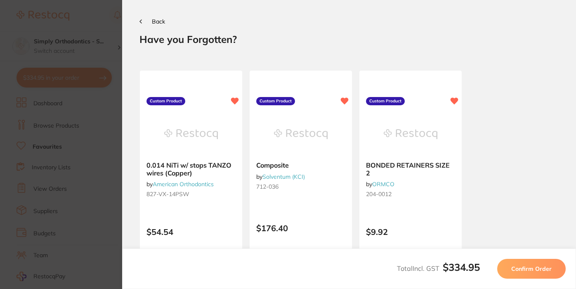
scroll to position [0, 0]
click at [530, 267] on span "Confirm Order" at bounding box center [531, 268] width 40 height 7
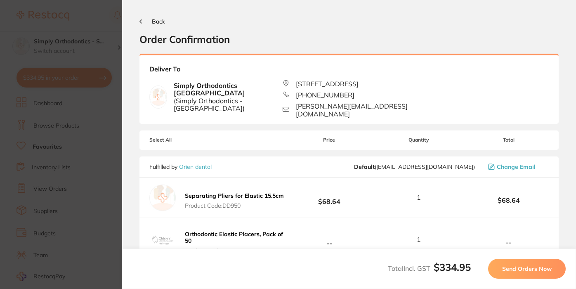
click at [530, 267] on span "Send Orders Now" at bounding box center [527, 268] width 50 height 7
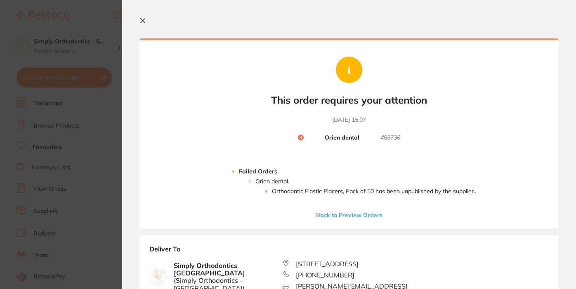
click at [346, 215] on button "Back to Preview Orders" at bounding box center [349, 214] width 71 height 7
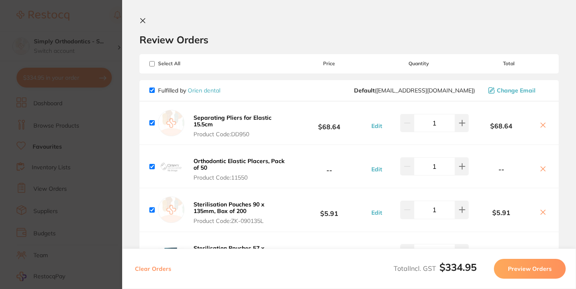
click at [541, 171] on icon at bounding box center [543, 168] width 5 height 5
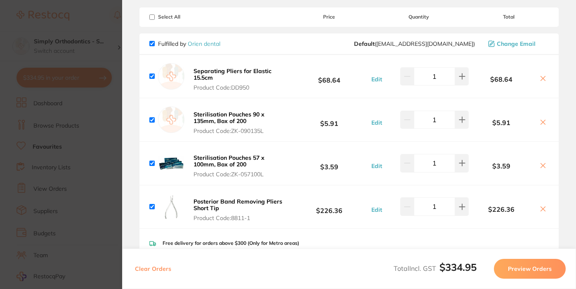
click at [535, 274] on button "Preview Orders" at bounding box center [530, 269] width 72 height 20
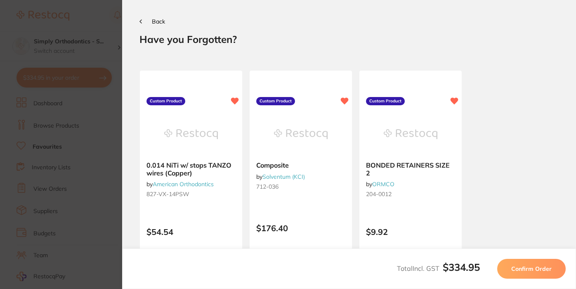
click at [533, 270] on span "Confirm Order" at bounding box center [531, 268] width 40 height 7
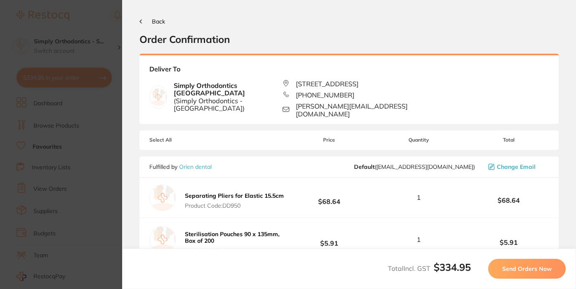
click at [533, 270] on span "Send Orders Now" at bounding box center [527, 268] width 50 height 7
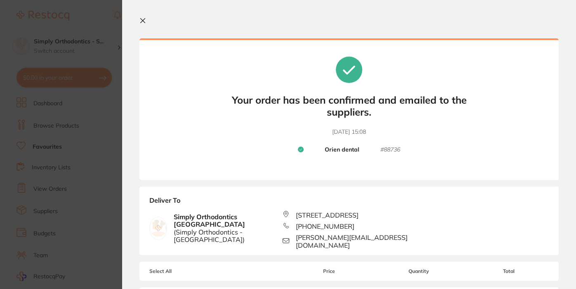
click at [142, 20] on icon at bounding box center [143, 21] width 5 height 5
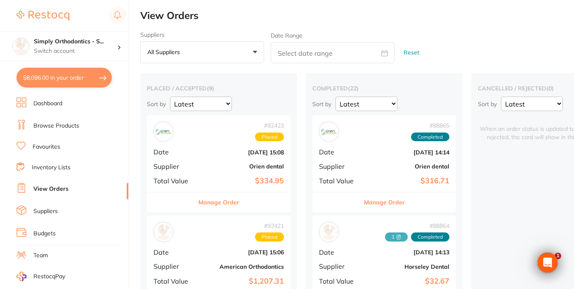
click at [69, 80] on button "$8,096.00 in your order" at bounding box center [64, 78] width 95 height 20
checkbox input "true"
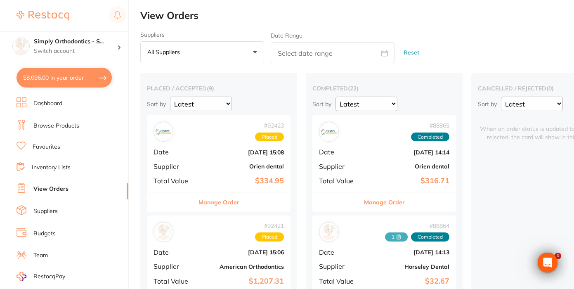
checkbox input "true"
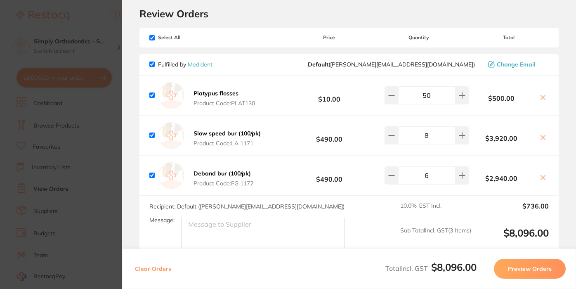
scroll to position [31, 0]
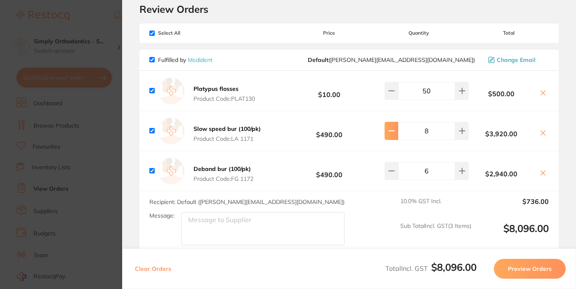
click at [393, 131] on icon at bounding box center [391, 131] width 5 height 0
type input "4"
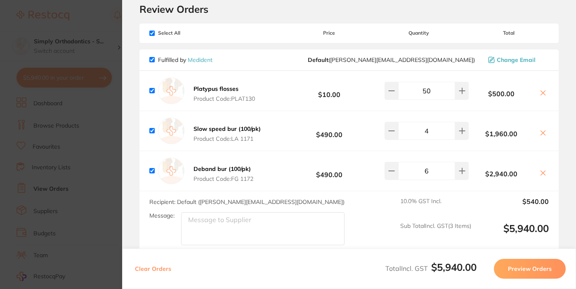
click at [267, 225] on textarea "Message:" at bounding box center [262, 228] width 163 height 33
click at [191, 227] on textarea "Deliver to Sunbury *3 for free deal*" at bounding box center [262, 228] width 163 height 33
click at [197, 230] on textarea "Deliver to Sunbury *B3 for free deal*" at bounding box center [262, 228] width 163 height 33
click at [201, 227] on textarea "Deliver to Sunbury *Bu3 for free deal*" at bounding box center [262, 228] width 163 height 33
click at [203, 227] on textarea "Deliver to Sunbury *Bur3 for free deal*" at bounding box center [262, 228] width 163 height 33
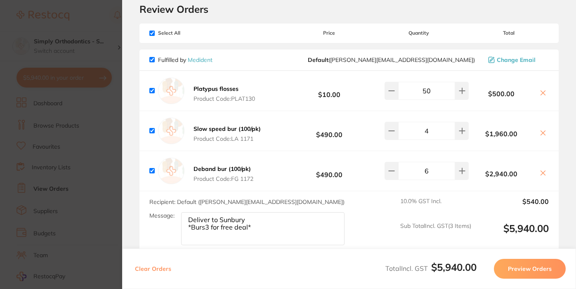
click at [206, 226] on textarea "Deliver to Sunbury *Burs3 for free deal*" at bounding box center [262, 228] width 163 height 33
click at [267, 230] on textarea "Deliver to Sunbury *Burs 3 for free deal*" at bounding box center [262, 228] width 163 height 33
type textarea "Deliver to Sunbury *Burs 3 for free deal* Please send slow speed burs as free i…"
click at [522, 266] on button "Preview Orders" at bounding box center [530, 269] width 72 height 20
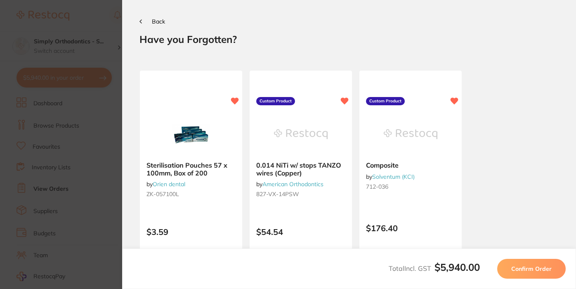
scroll to position [0, 0]
click at [527, 265] on span "Confirm Order" at bounding box center [531, 268] width 40 height 7
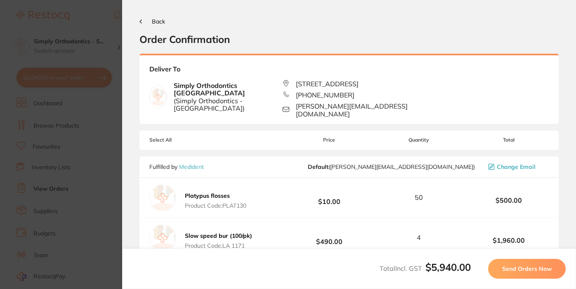
click at [527, 267] on span "Send Orders Now" at bounding box center [527, 268] width 50 height 7
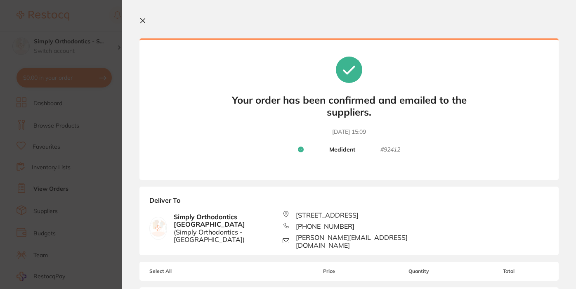
click at [144, 19] on icon at bounding box center [143, 21] width 5 height 5
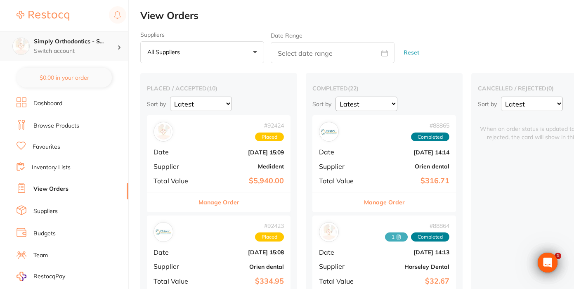
click at [86, 45] on h4 "Simply Orthodontics - S..." at bounding box center [75, 42] width 83 height 8
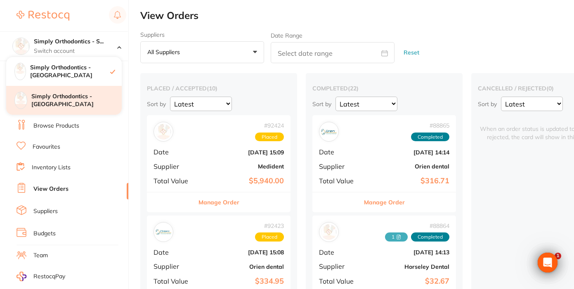
click at [70, 96] on h4 "Simply Orthodontics - [GEOGRAPHIC_DATA]" at bounding box center [76, 100] width 90 height 16
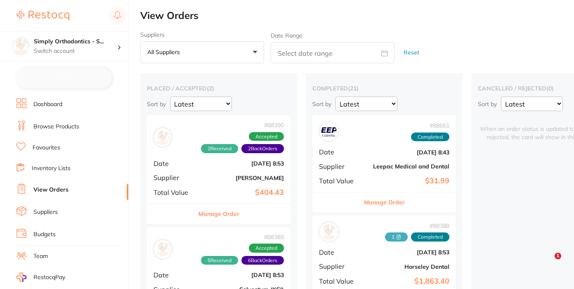
checkbox input "false"
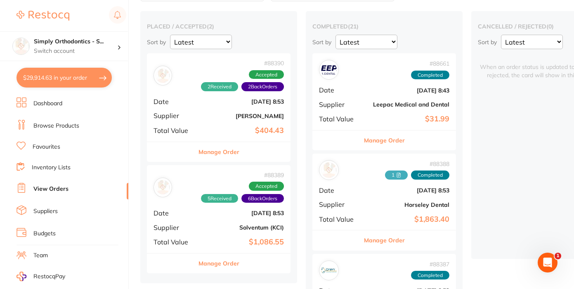
scroll to position [73, 0]
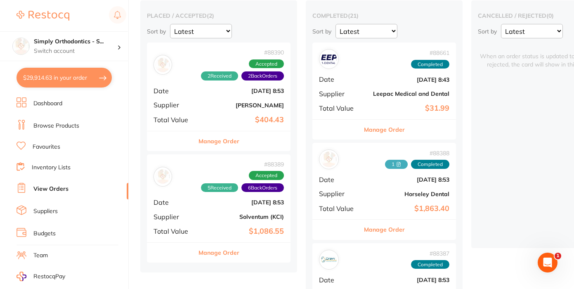
click at [46, 145] on link "Favourites" at bounding box center [47, 147] width 28 height 8
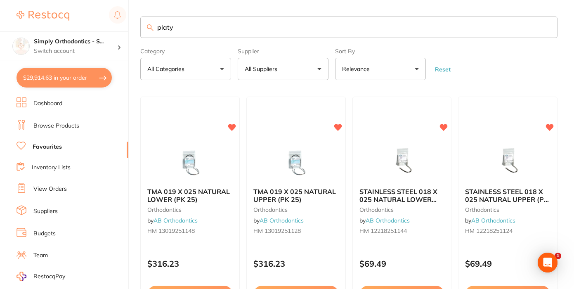
type input "platy"
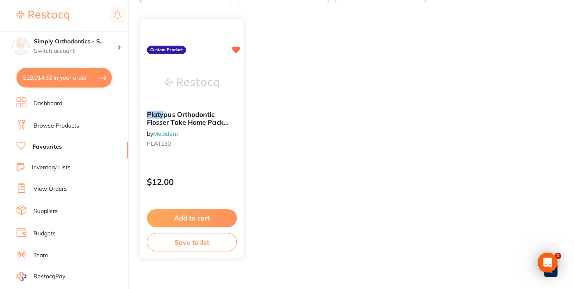
scroll to position [79, 0]
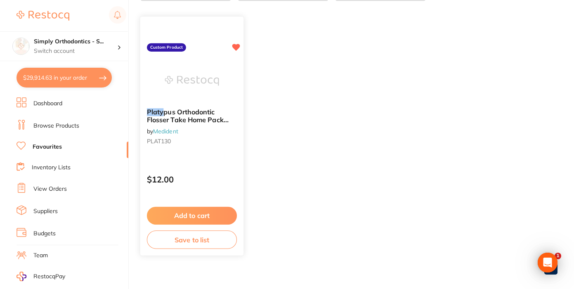
click at [184, 216] on button "Add to cart" at bounding box center [192, 216] width 90 height 18
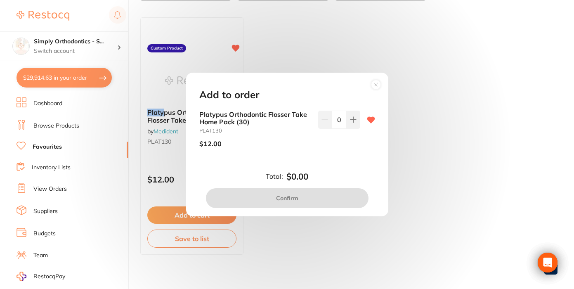
click at [336, 122] on input "0" at bounding box center [339, 120] width 15 height 18
type input "50"
click at [322, 151] on div "50" at bounding box center [339, 133] width 42 height 44
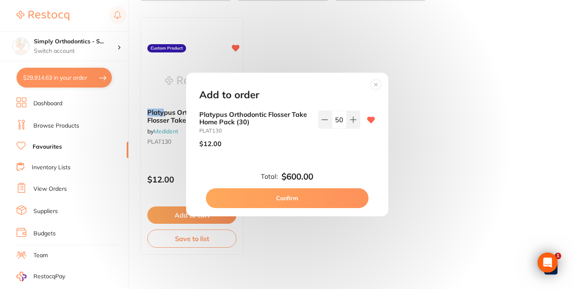
click at [284, 200] on button "Confirm" at bounding box center [287, 198] width 163 height 20
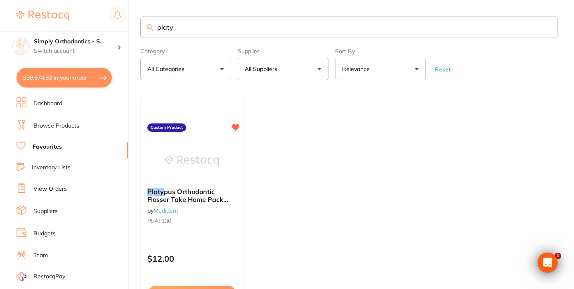
click at [546, 28] on input "platy" at bounding box center [348, 27] width 417 height 21
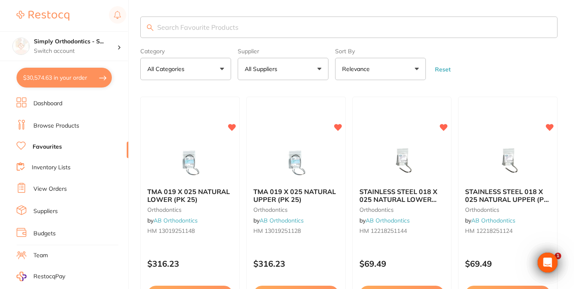
click at [263, 65] on button "All Suppliers" at bounding box center [283, 69] width 91 height 22
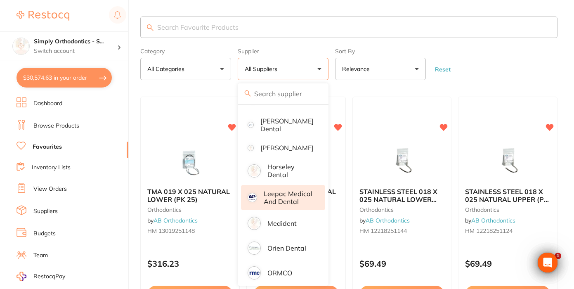
scroll to position [90, 0]
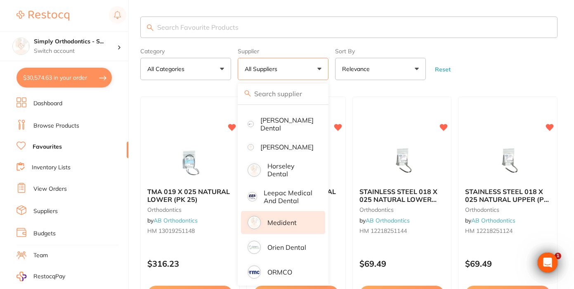
click at [284, 226] on p "Medident" at bounding box center [281, 222] width 29 height 7
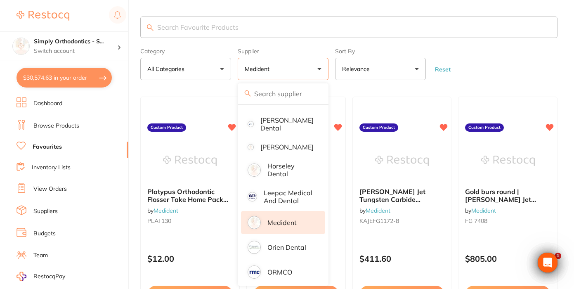
scroll to position [0, 0]
click at [499, 52] on form "Category All Categories All Categories No categories found Clear Category false…" at bounding box center [348, 62] width 417 height 35
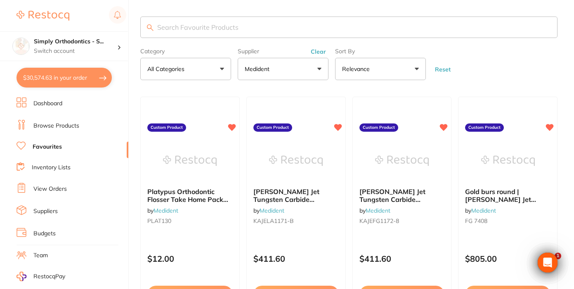
click at [59, 80] on button "$30,574.63 in your order" at bounding box center [64, 78] width 95 height 20
checkbox input "true"
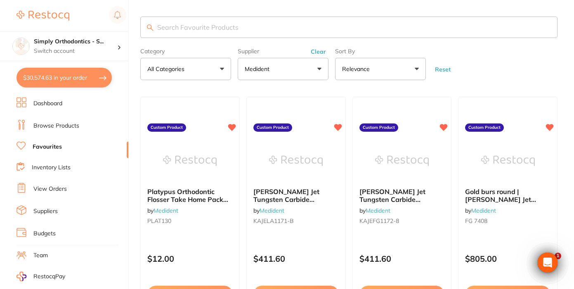
checkbox input "true"
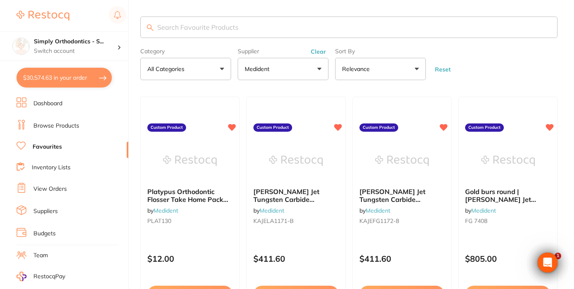
checkbox input "true"
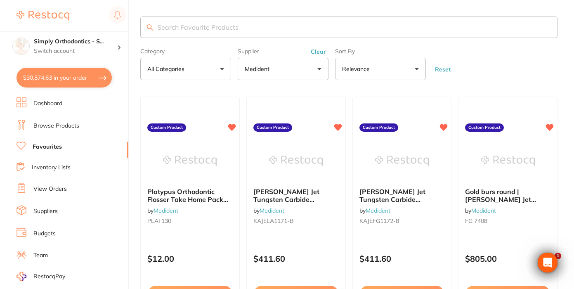
checkbox input "true"
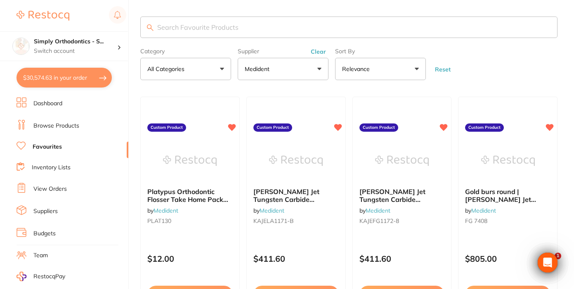
checkbox input "true"
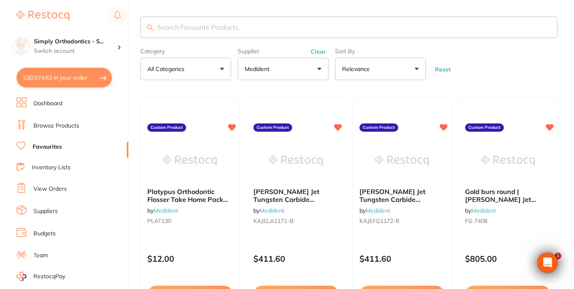
checkbox input "true"
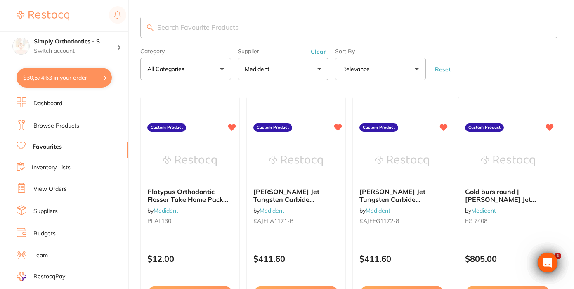
checkbox input "true"
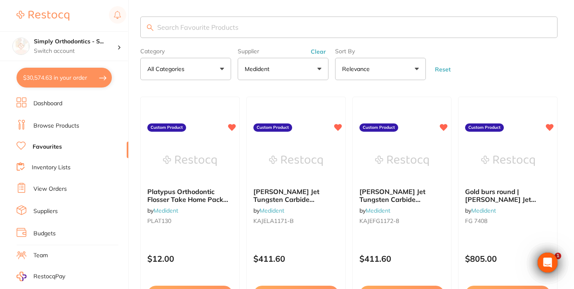
checkbox input "true"
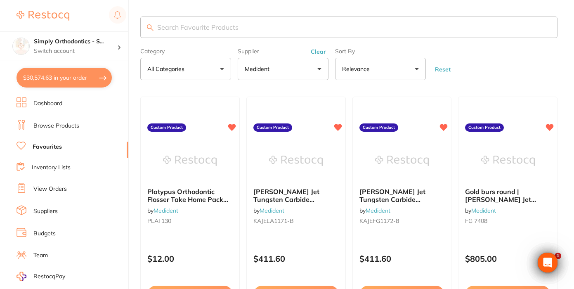
checkbox input "true"
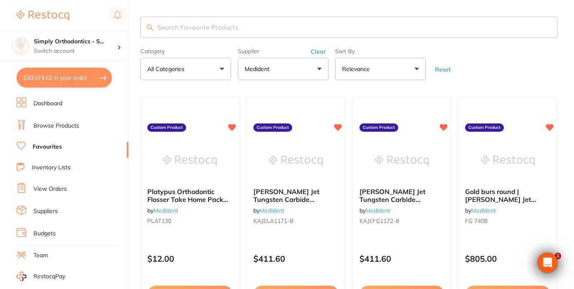
checkbox input "true"
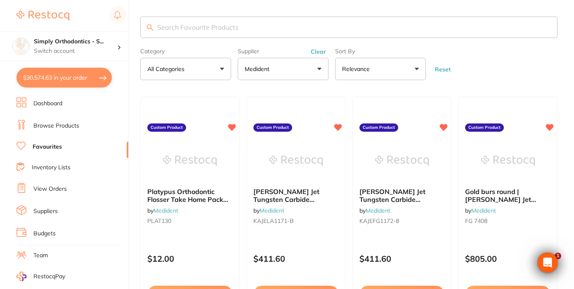
checkbox input "true"
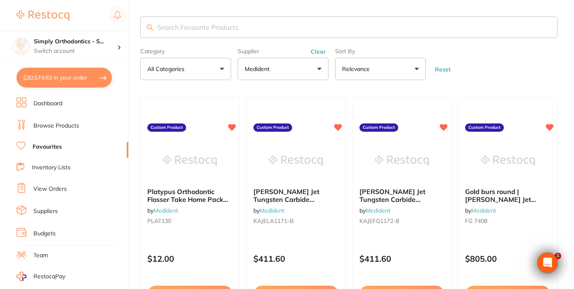
checkbox input "true"
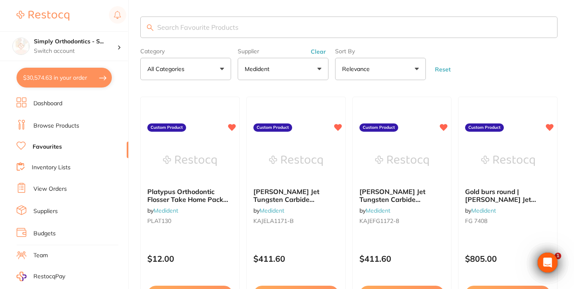
checkbox input "true"
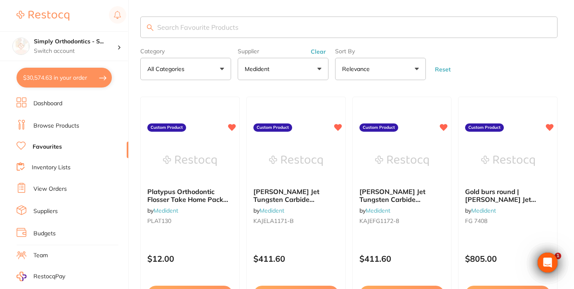
checkbox input "true"
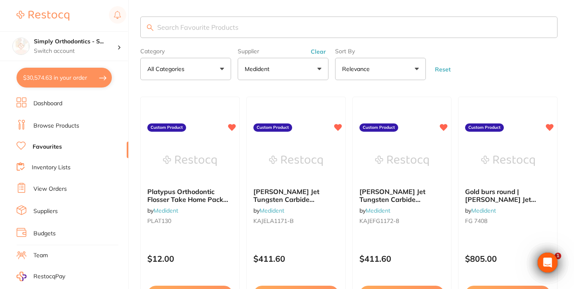
checkbox input "true"
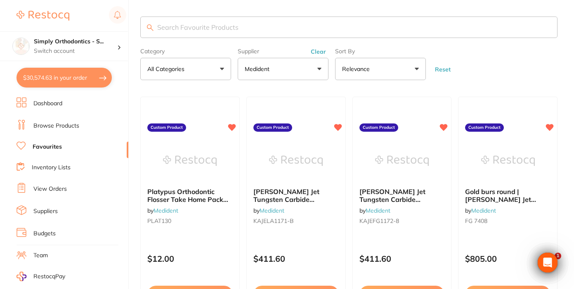
checkbox input "true"
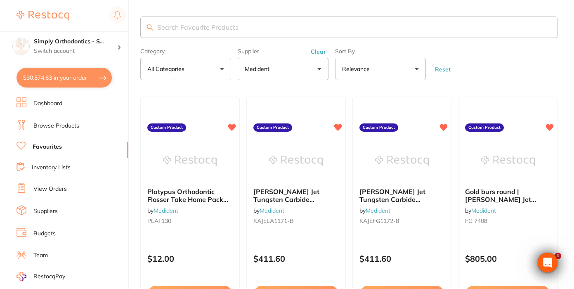
checkbox input "true"
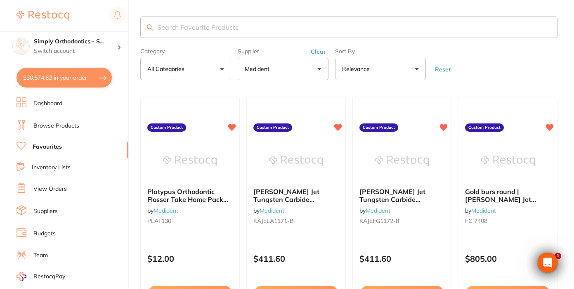
checkbox input "true"
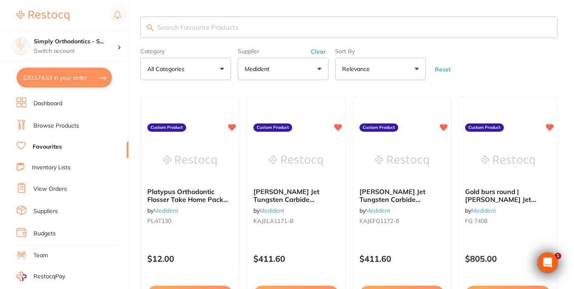
checkbox input "true"
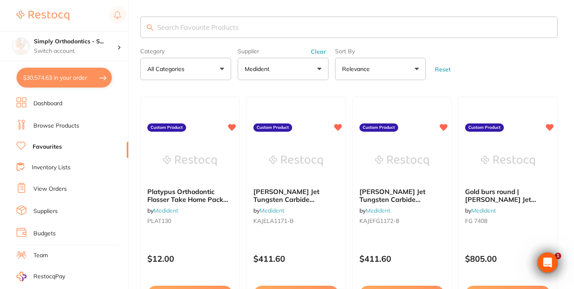
checkbox input "true"
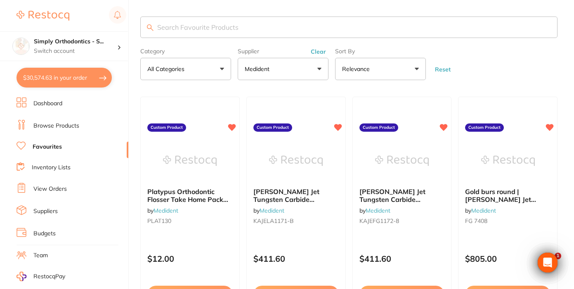
checkbox input "true"
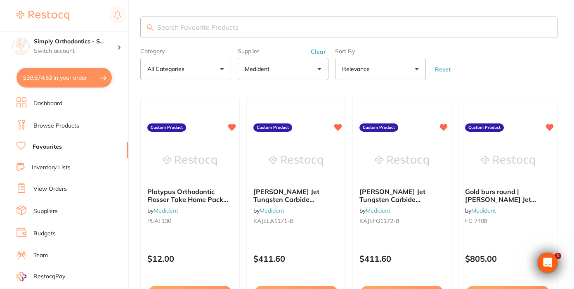
checkbox input "true"
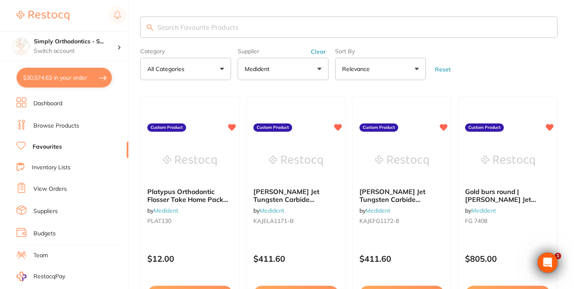
checkbox input "true"
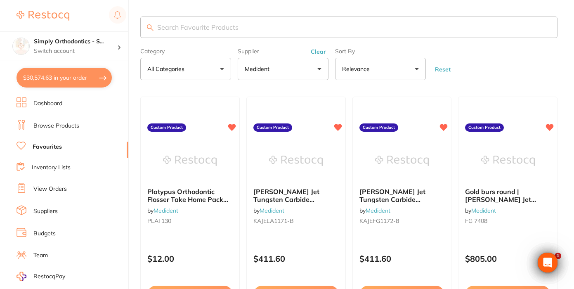
checkbox input "true"
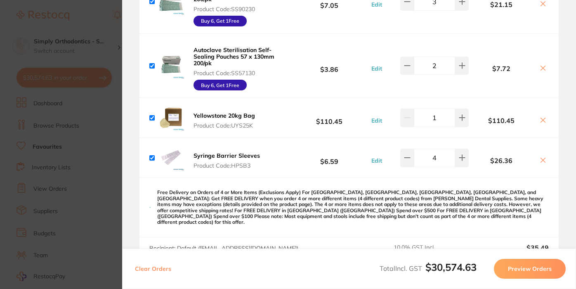
scroll to position [442, 0]
click at [464, 155] on button at bounding box center [462, 158] width 14 height 18
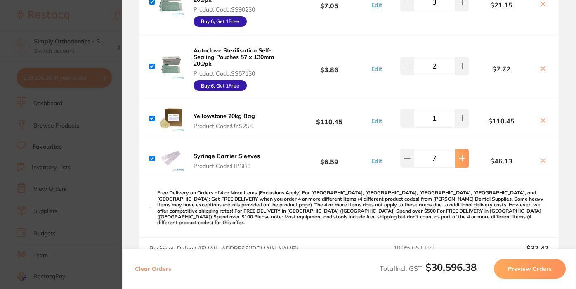
type input "8"
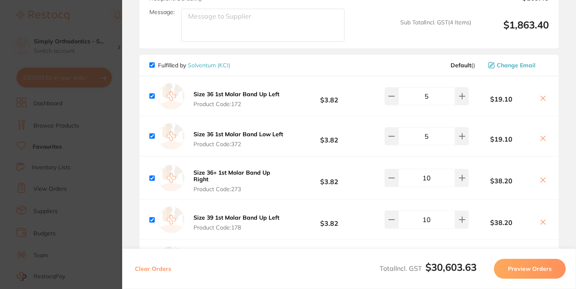
scroll to position [4743, 0]
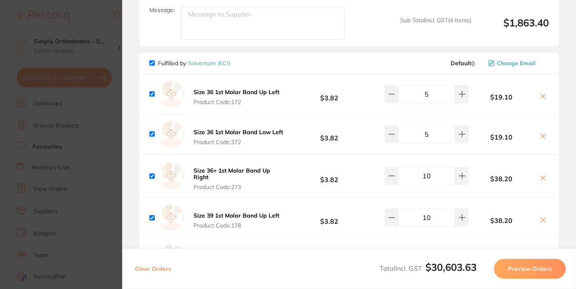
click at [264, 40] on textarea "Message:" at bounding box center [262, 23] width 163 height 33
type textarea "Deliver to Sydenham"
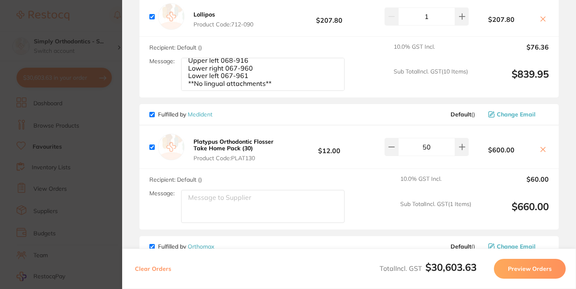
scroll to position [0, 0]
click at [283, 91] on textarea "Upper right 068-915 Upper left 068-916 Lower right 067-960 Lower left 067-961 *…" at bounding box center [262, 74] width 163 height 33
type textarea "Upper right 068-915 Upper left 068-916 Lower right 067-960 Lower left 067-961 *…"
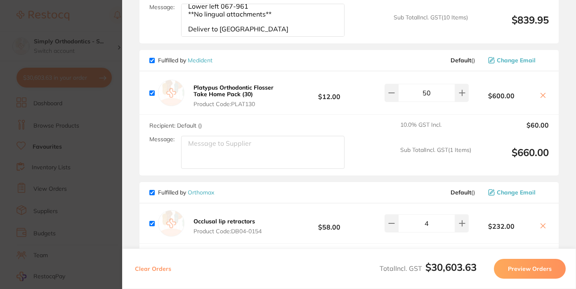
scroll to position [5244, 0]
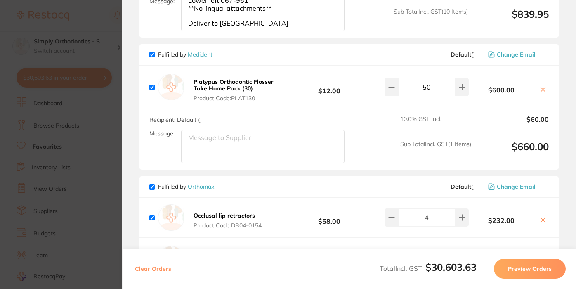
click at [213, 163] on textarea "Message:" at bounding box center [262, 146] width 163 height 33
type textarea "Deliver to Sydenham"
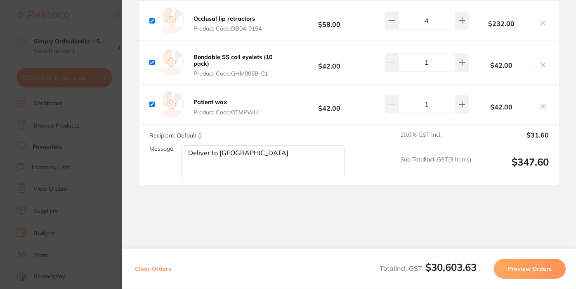
scroll to position [5446, 0]
click at [531, 263] on button "Preview Orders" at bounding box center [530, 269] width 72 height 20
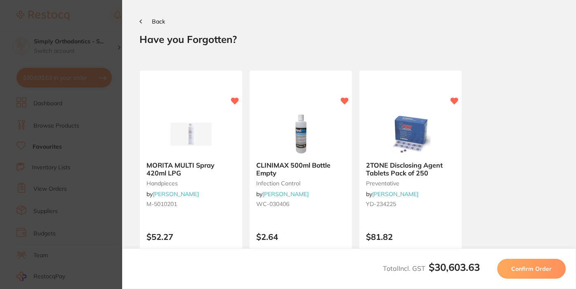
scroll to position [0, 0]
click at [526, 268] on span "Confirm Order" at bounding box center [531, 268] width 40 height 7
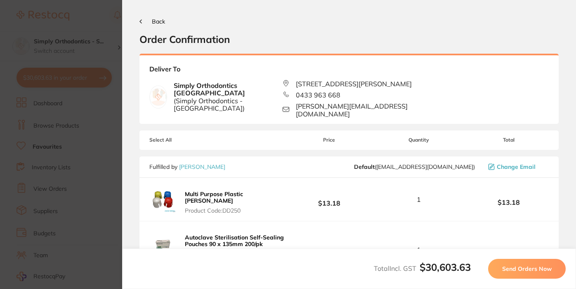
click at [524, 269] on span "Send Orders Now" at bounding box center [527, 268] width 50 height 7
